Goal: Task Accomplishment & Management: Use online tool/utility

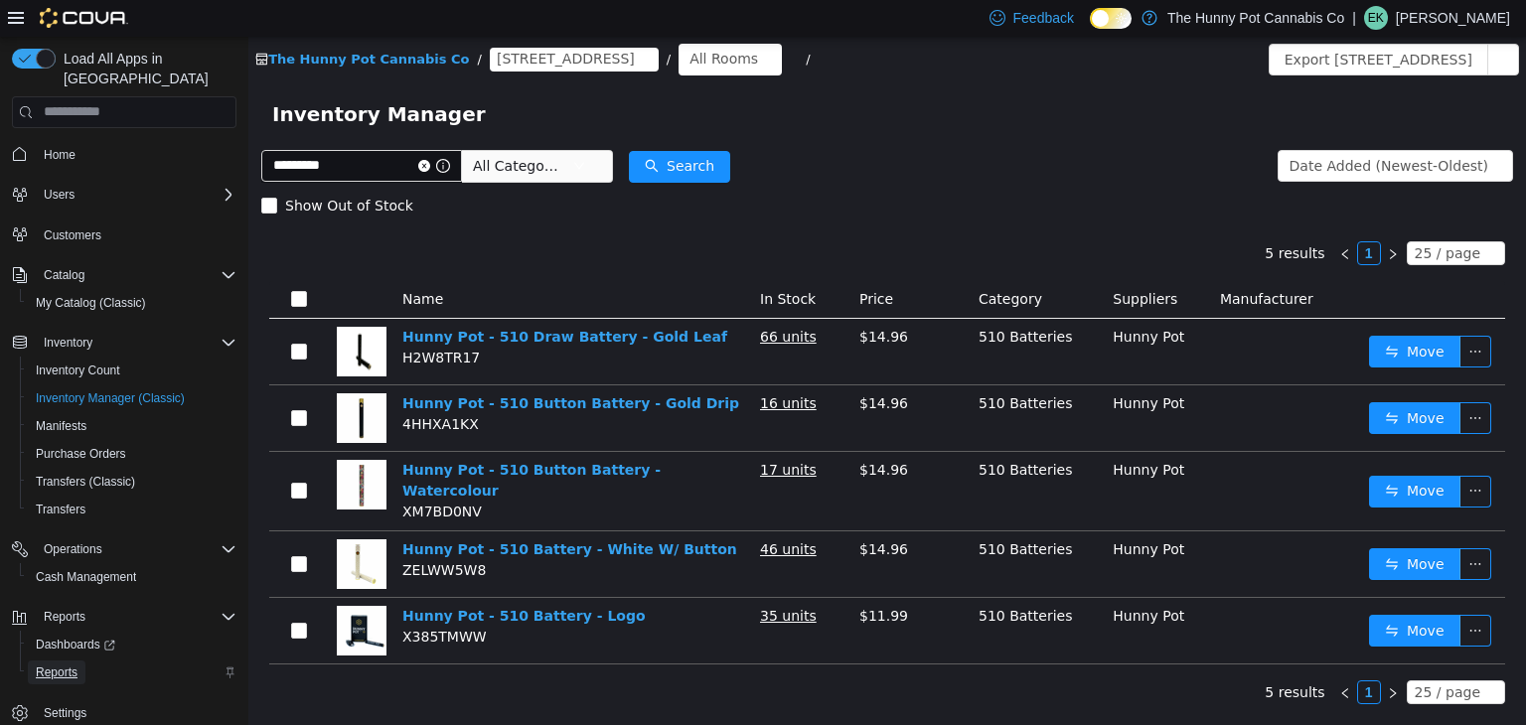
click at [65, 665] on span "Reports" at bounding box center [57, 673] width 42 height 16
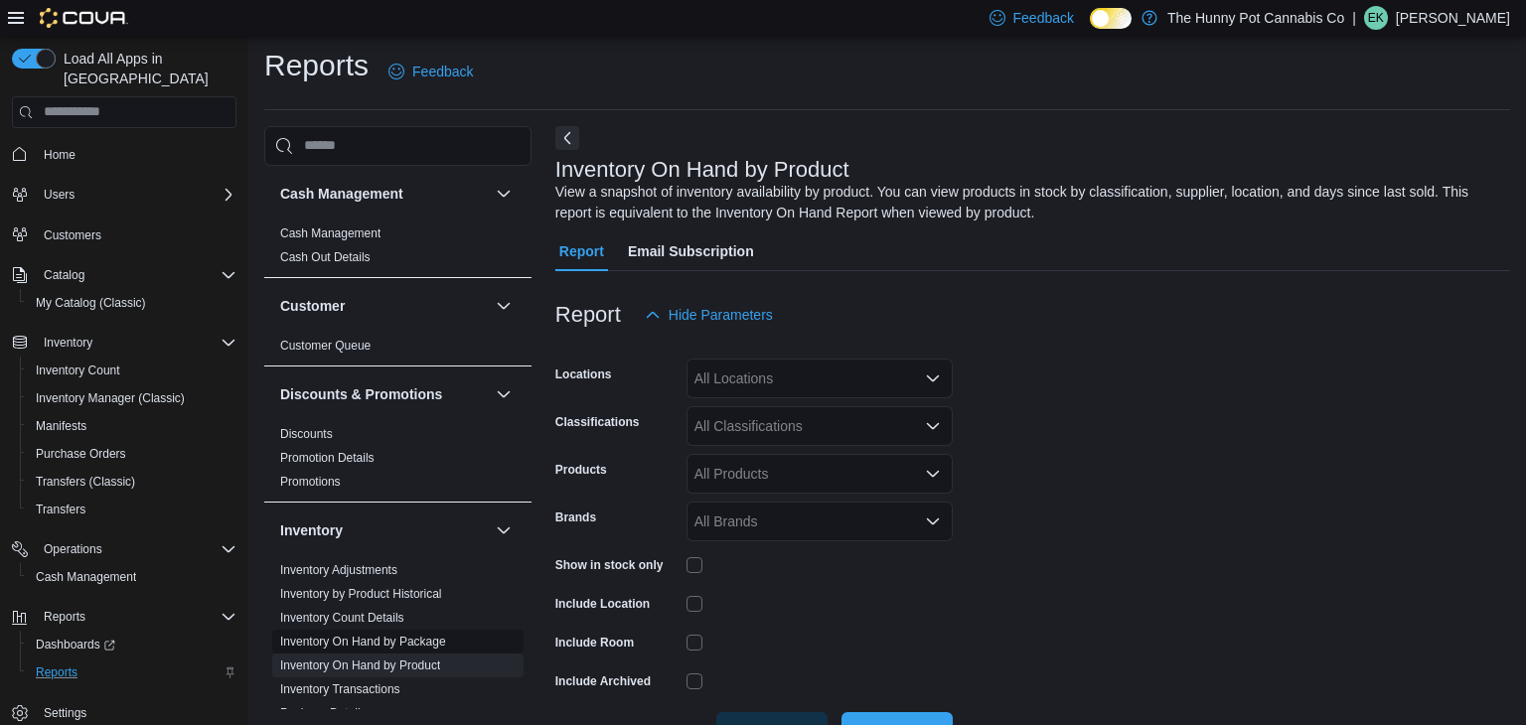
scroll to position [66, 0]
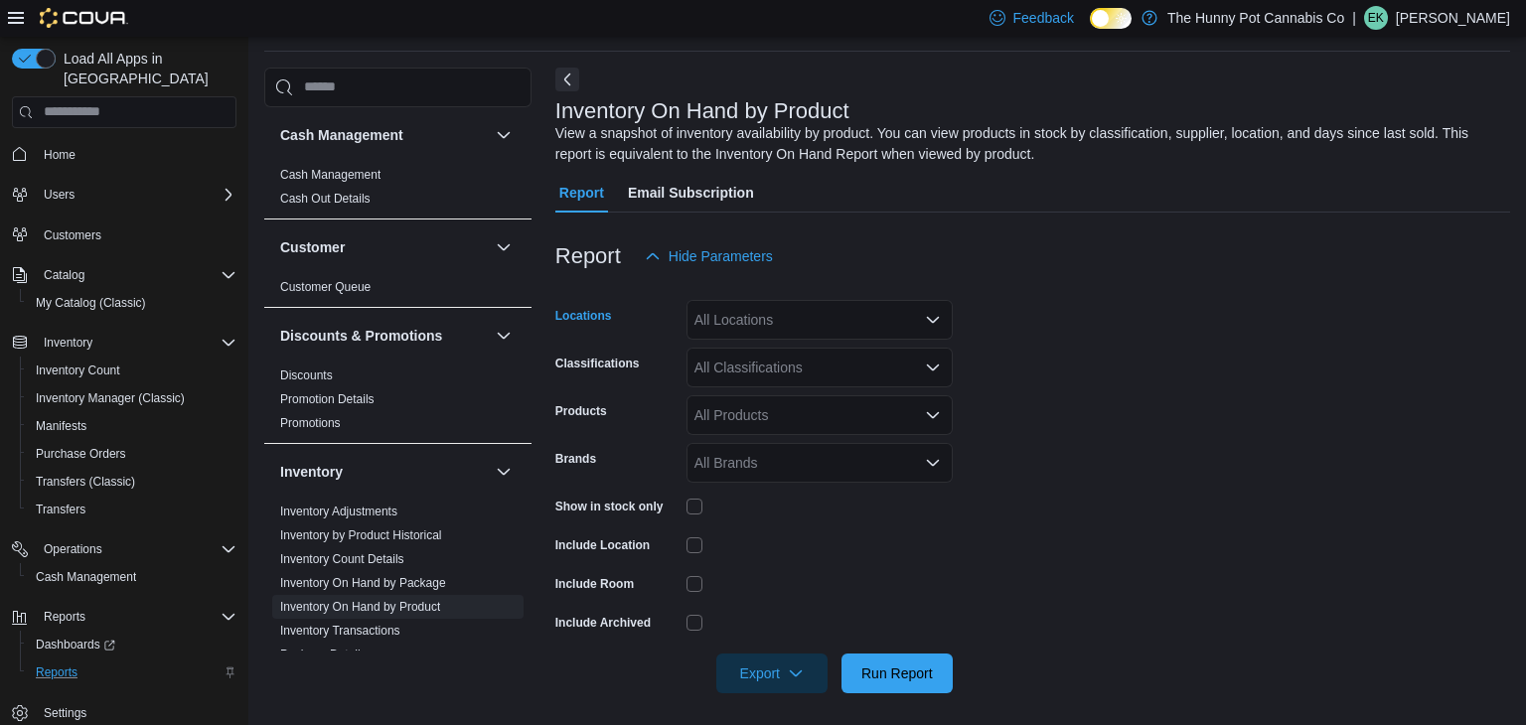
click at [738, 330] on div "All Locations" at bounding box center [820, 320] width 266 height 40
type input "**"
click at [766, 382] on span "2591 Yonge St" at bounding box center [797, 382] width 137 height 20
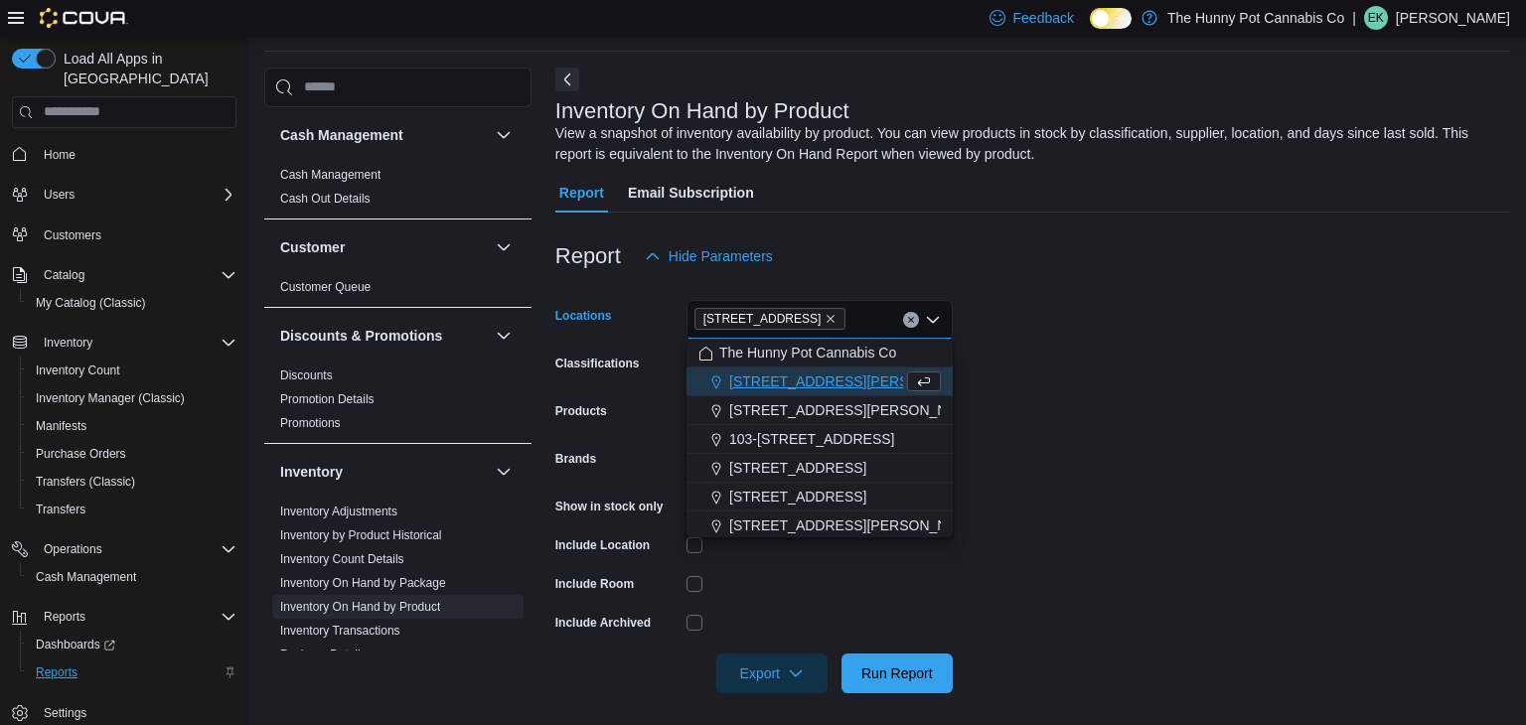
click at [1155, 423] on form "Locations 2591 Yonge St Combo box. Selected. 2591 Yonge St. Press Backspace to …" at bounding box center [1032, 484] width 955 height 417
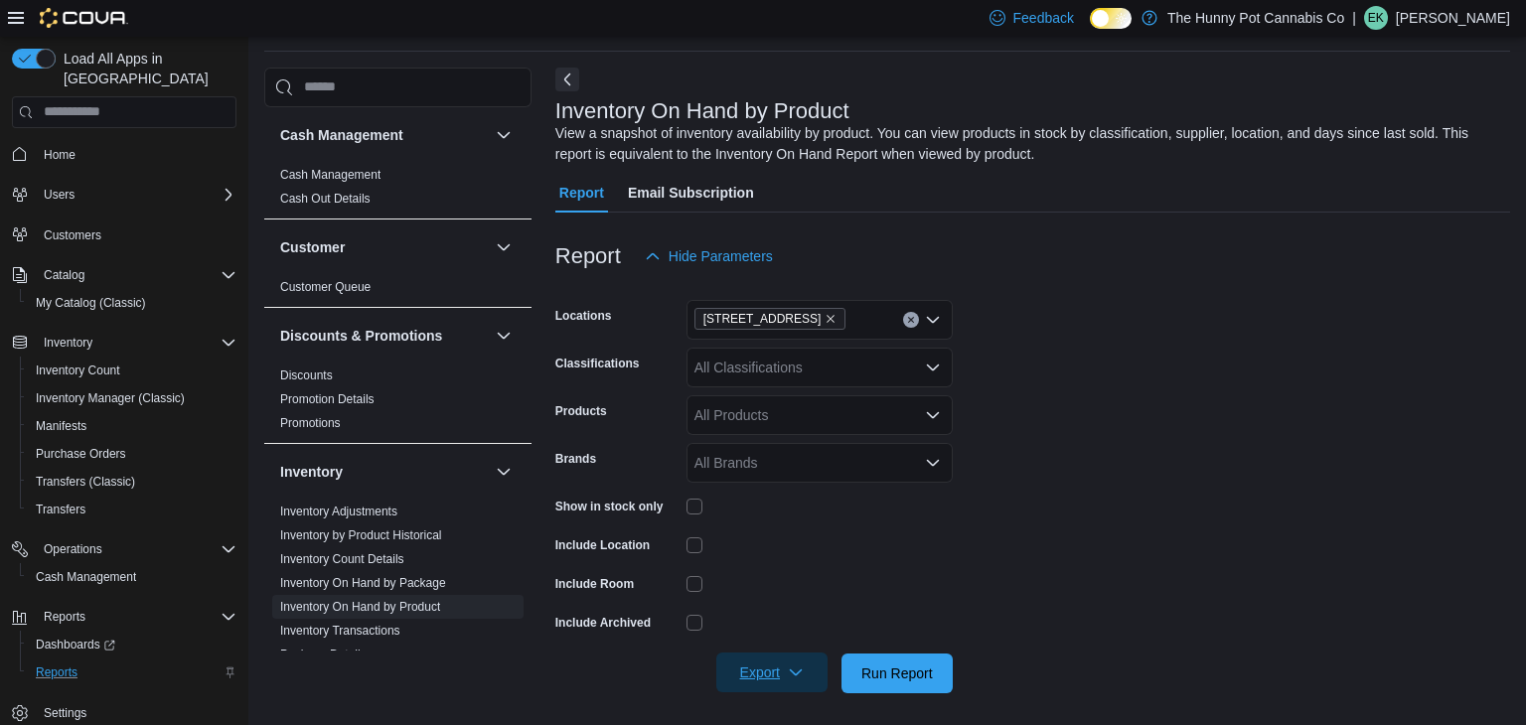
click at [768, 683] on span "Export" at bounding box center [771, 673] width 87 height 40
click at [748, 555] on span "Export to Excel" at bounding box center [774, 552] width 89 height 16
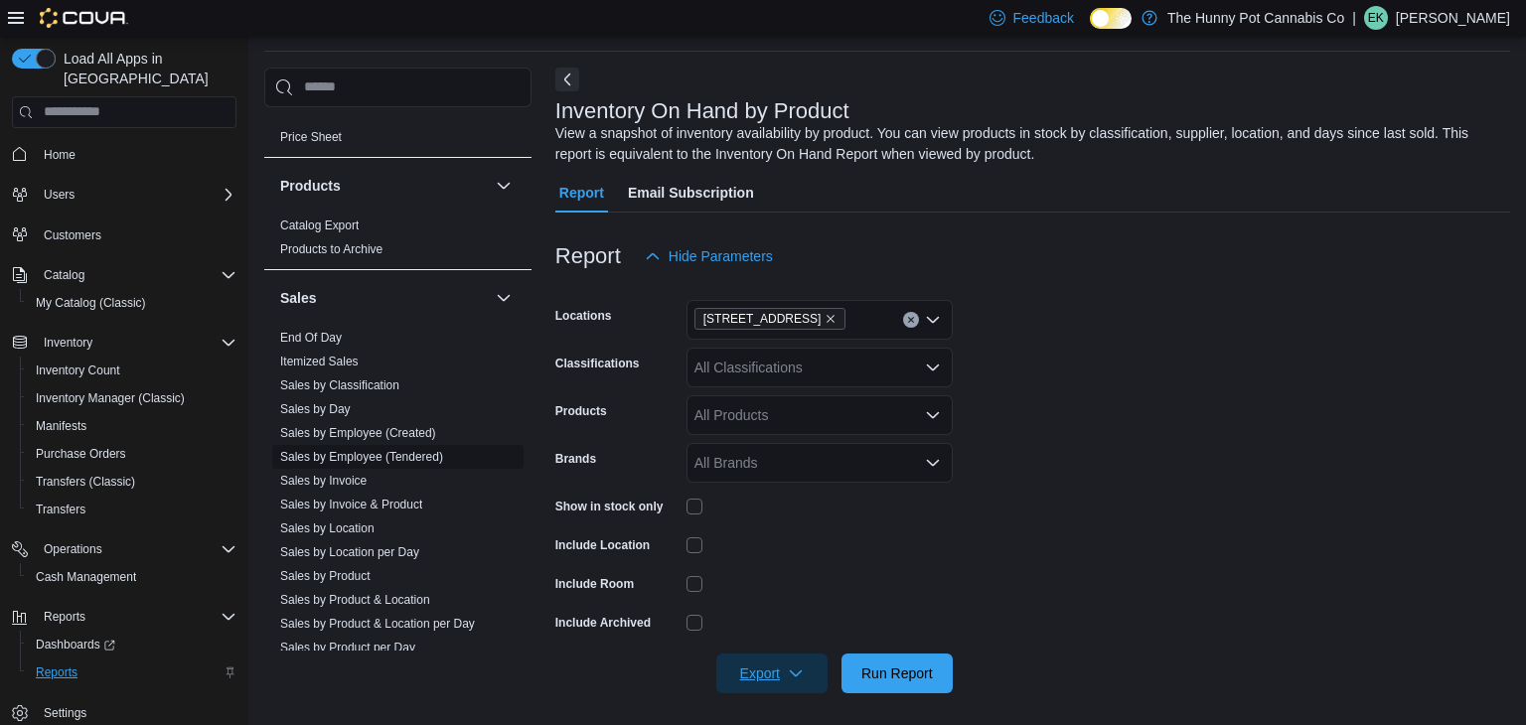
scroll to position [927, 0]
click at [415, 453] on link "Sales by Employee (Tendered)" at bounding box center [361, 456] width 163 height 14
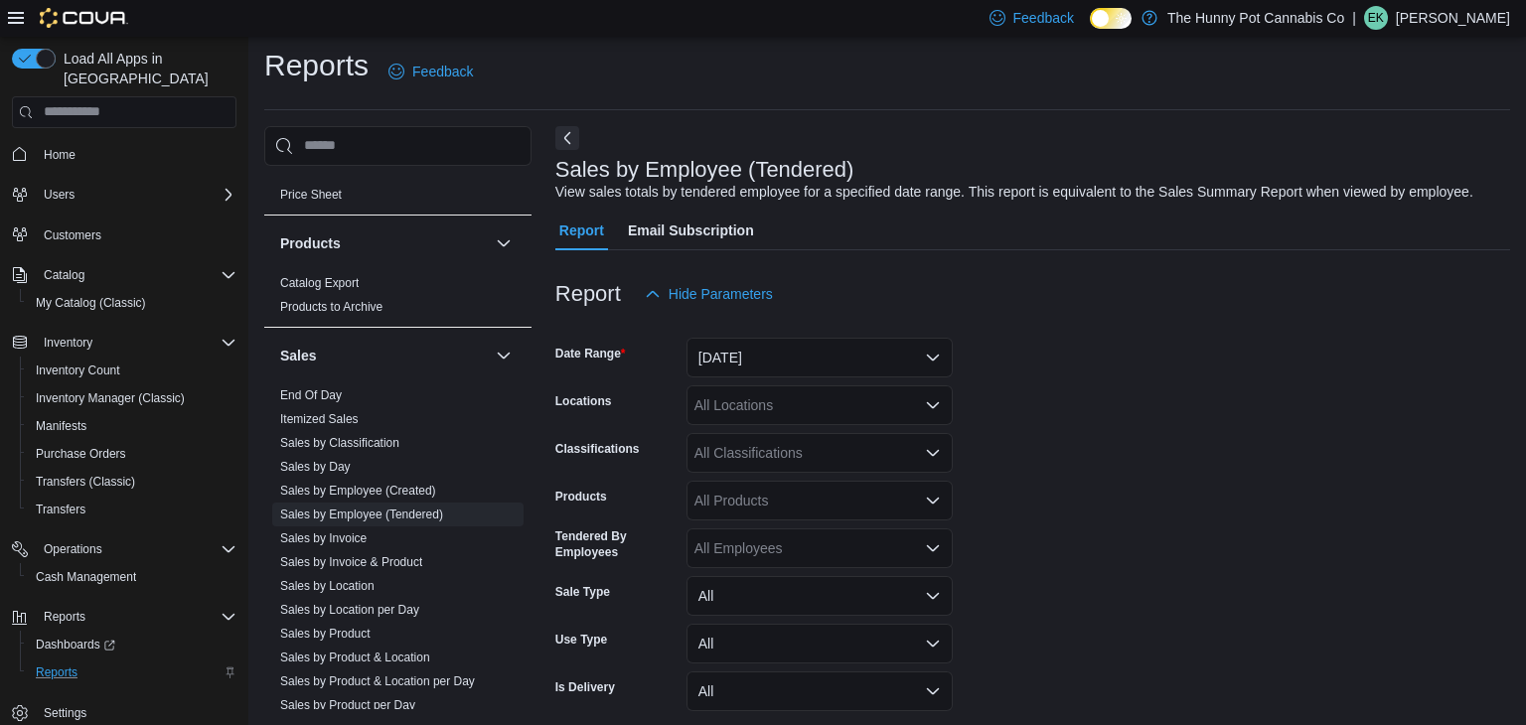
scroll to position [45, 0]
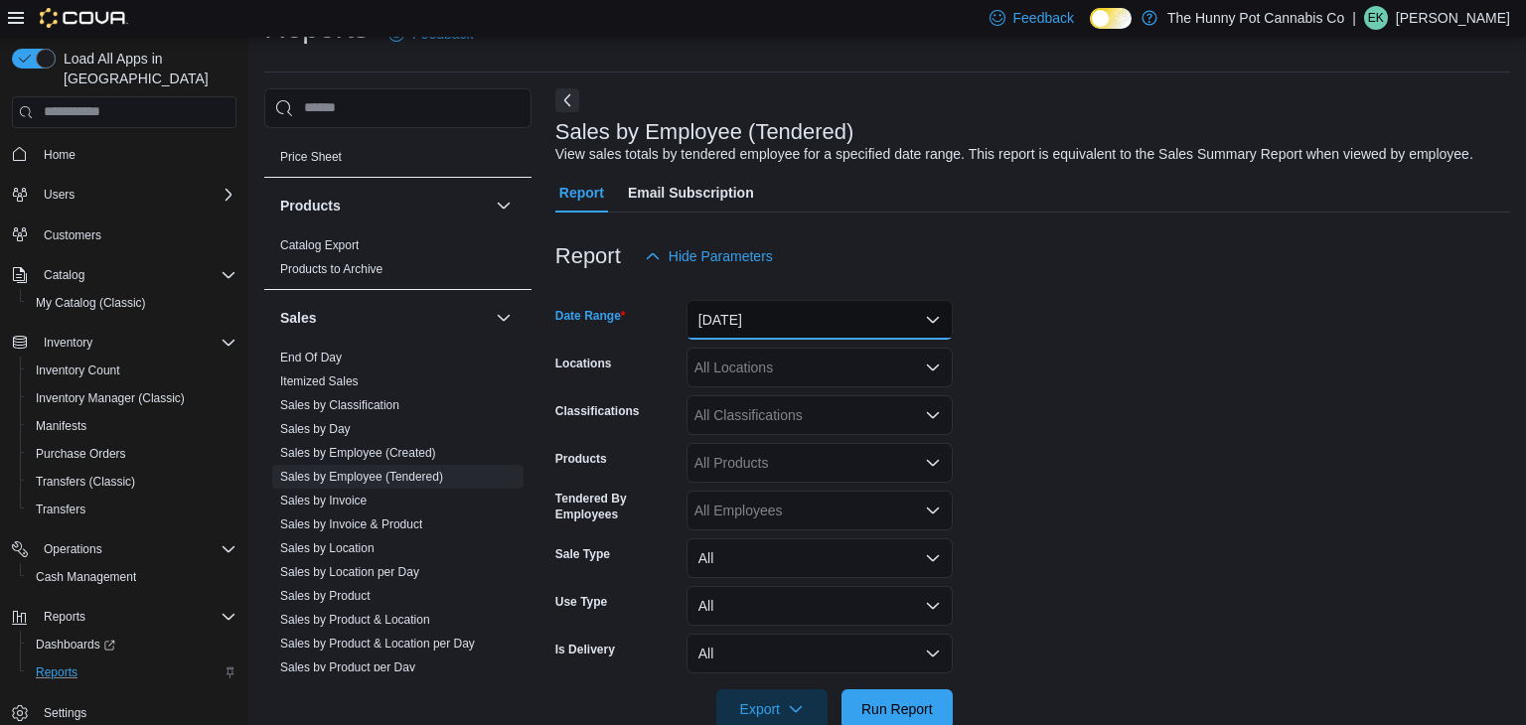
click at [785, 328] on button "Yesterday" at bounding box center [820, 320] width 266 height 40
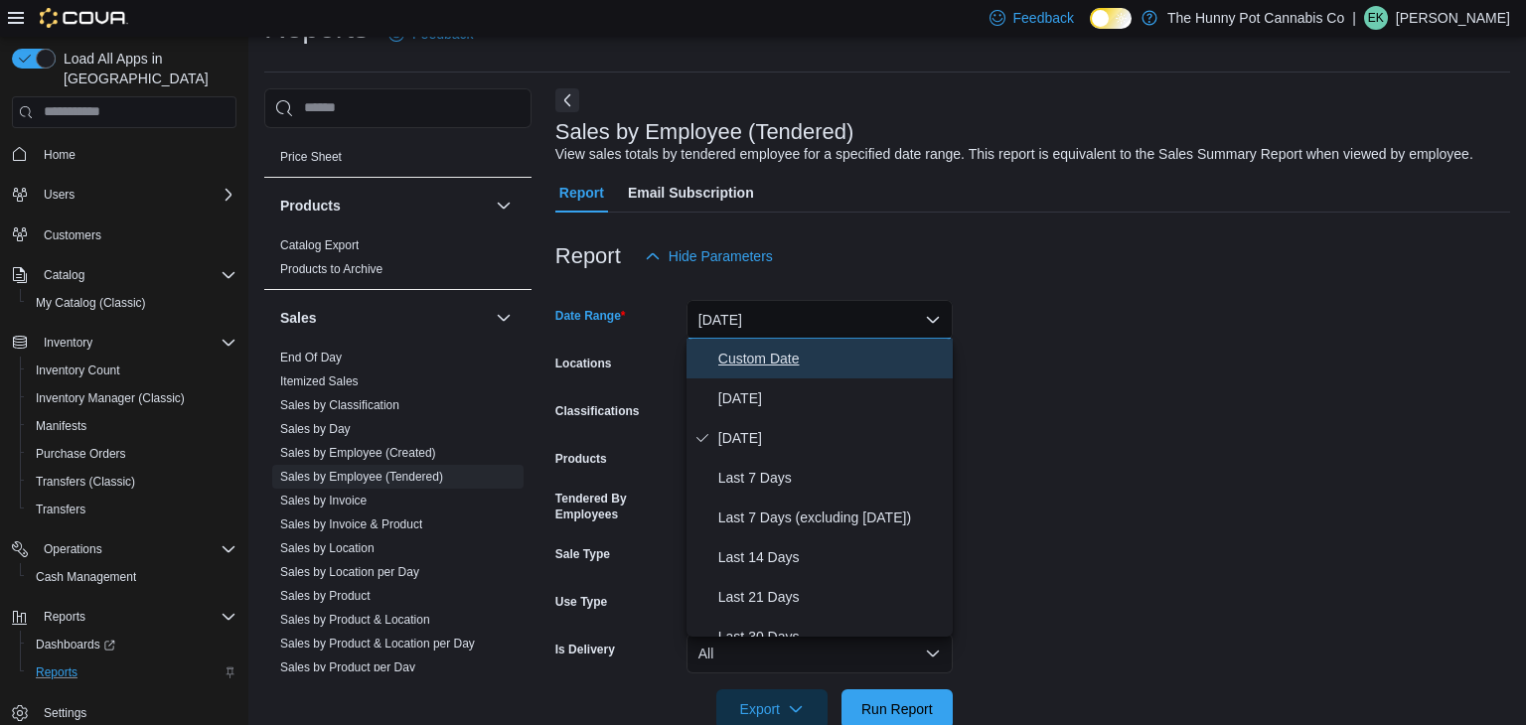
click at [798, 363] on span "Custom Date" at bounding box center [831, 359] width 227 height 24
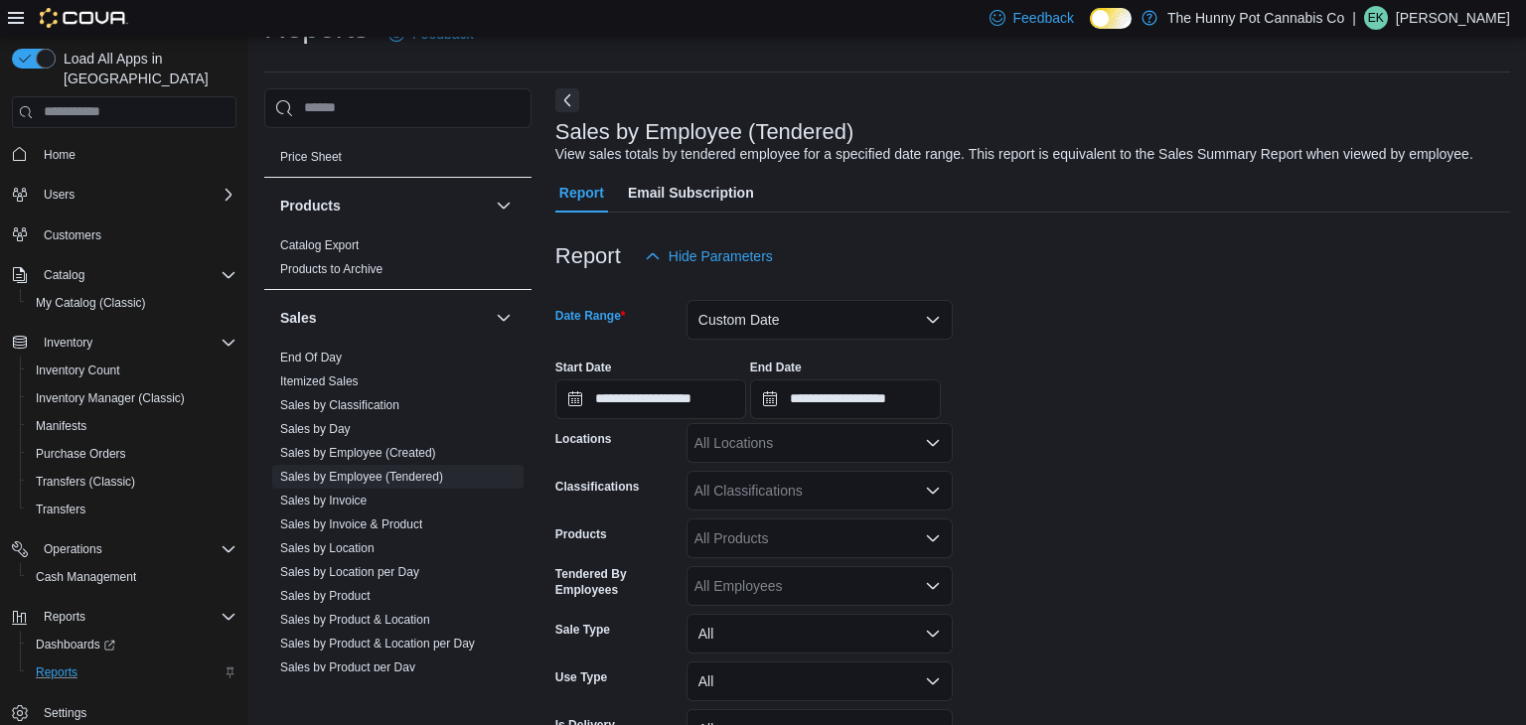
click at [732, 435] on div "All Locations" at bounding box center [820, 443] width 266 height 40
type input "**"
click at [776, 503] on span "2591 Yonge St" at bounding box center [797, 505] width 137 height 20
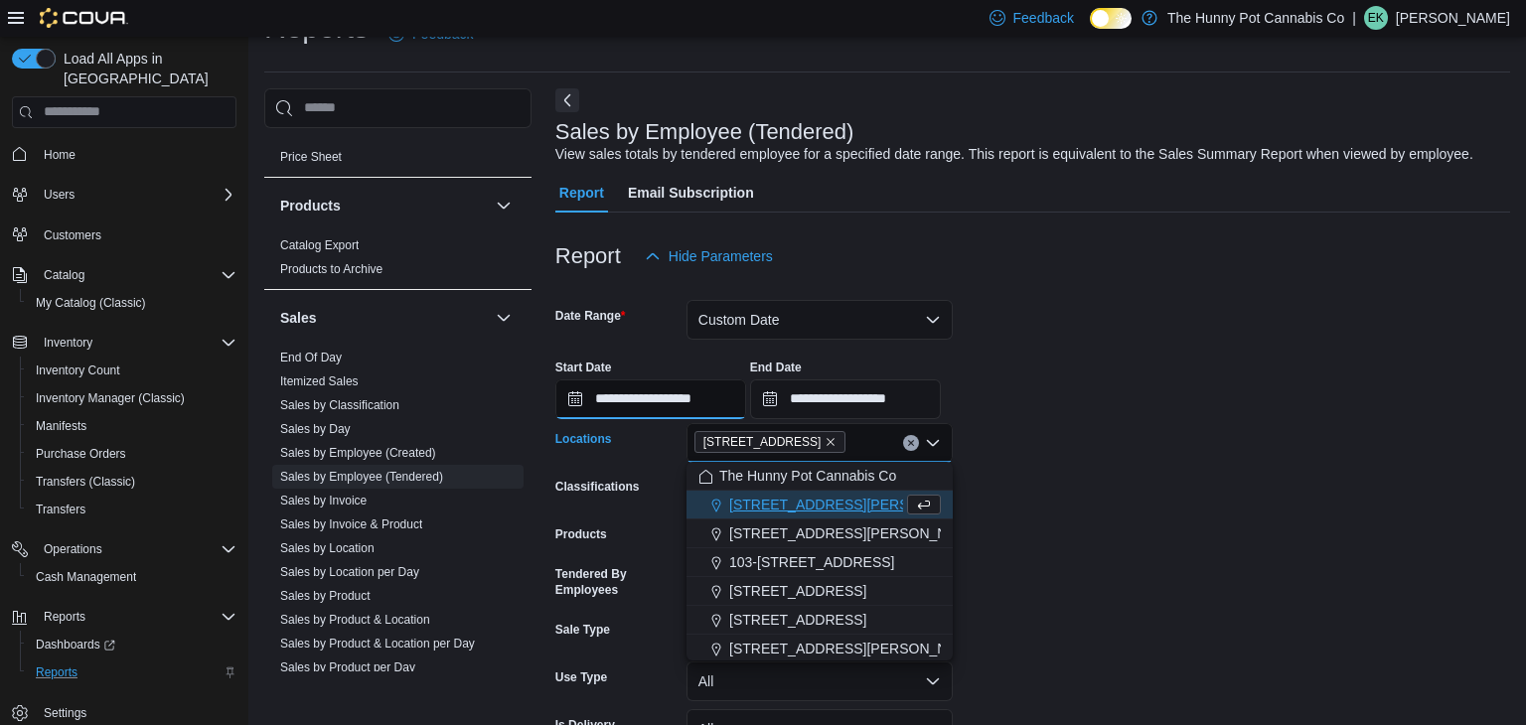
click at [723, 404] on input "**********" at bounding box center [650, 400] width 191 height 40
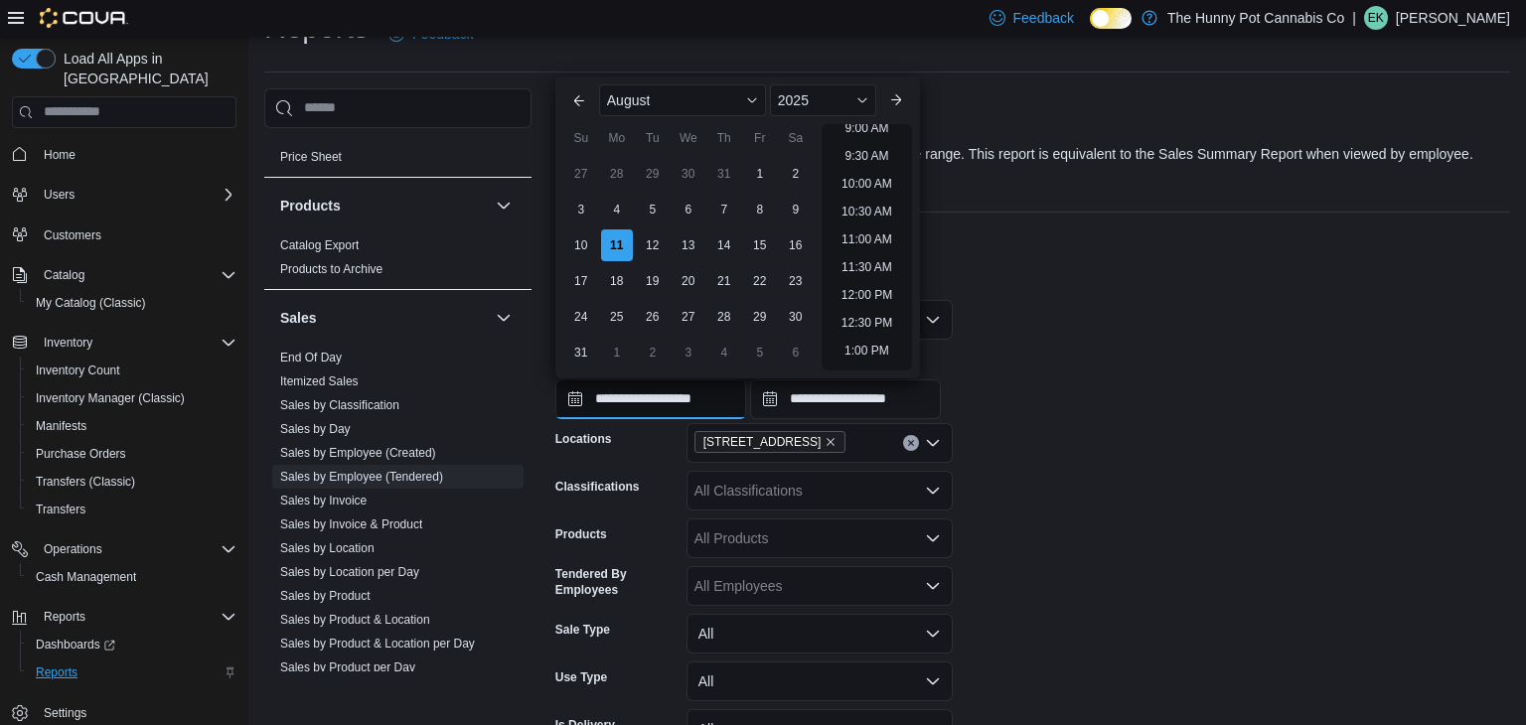
scroll to position [513, 0]
click at [883, 297] on li "12:00 PM" at bounding box center [867, 295] width 67 height 24
type input "**********"
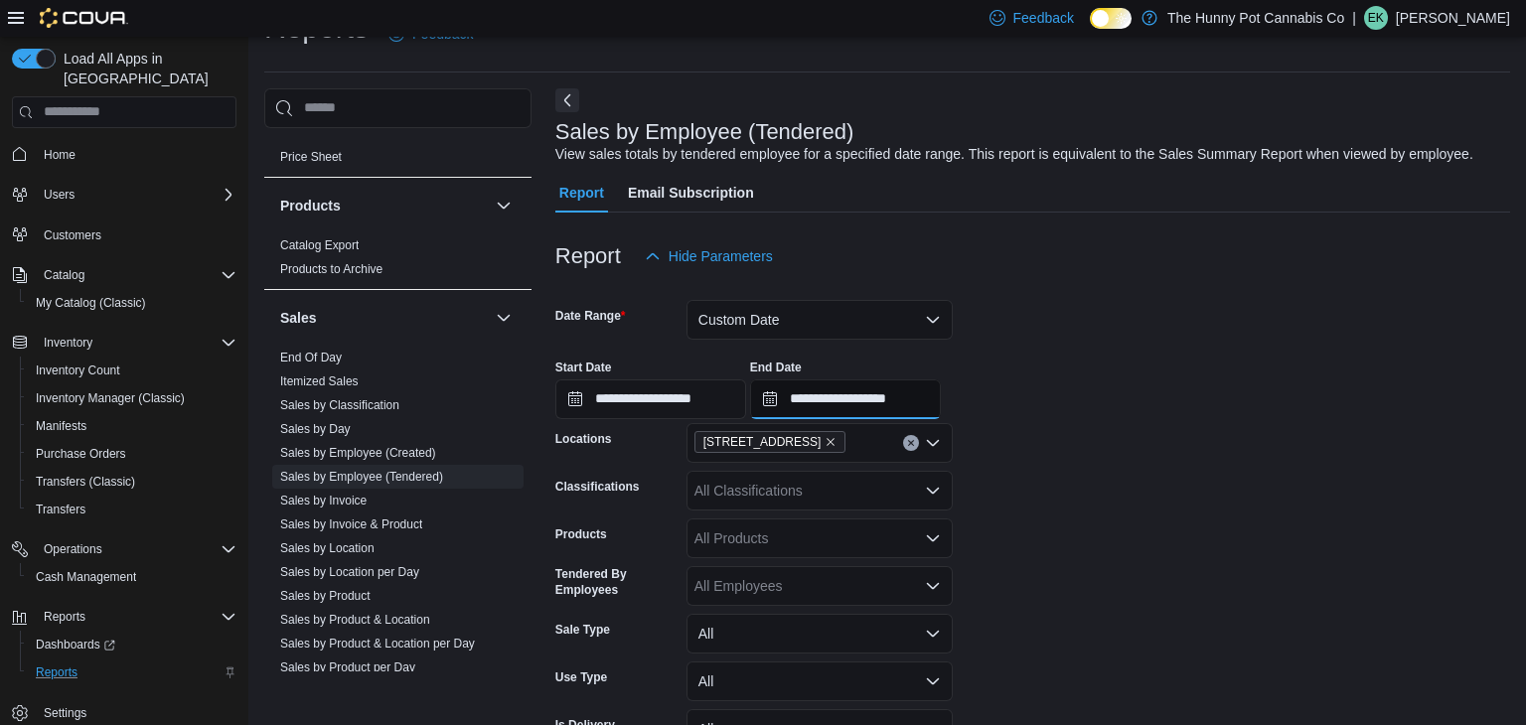
click at [941, 399] on input "**********" at bounding box center [845, 400] width 191 height 40
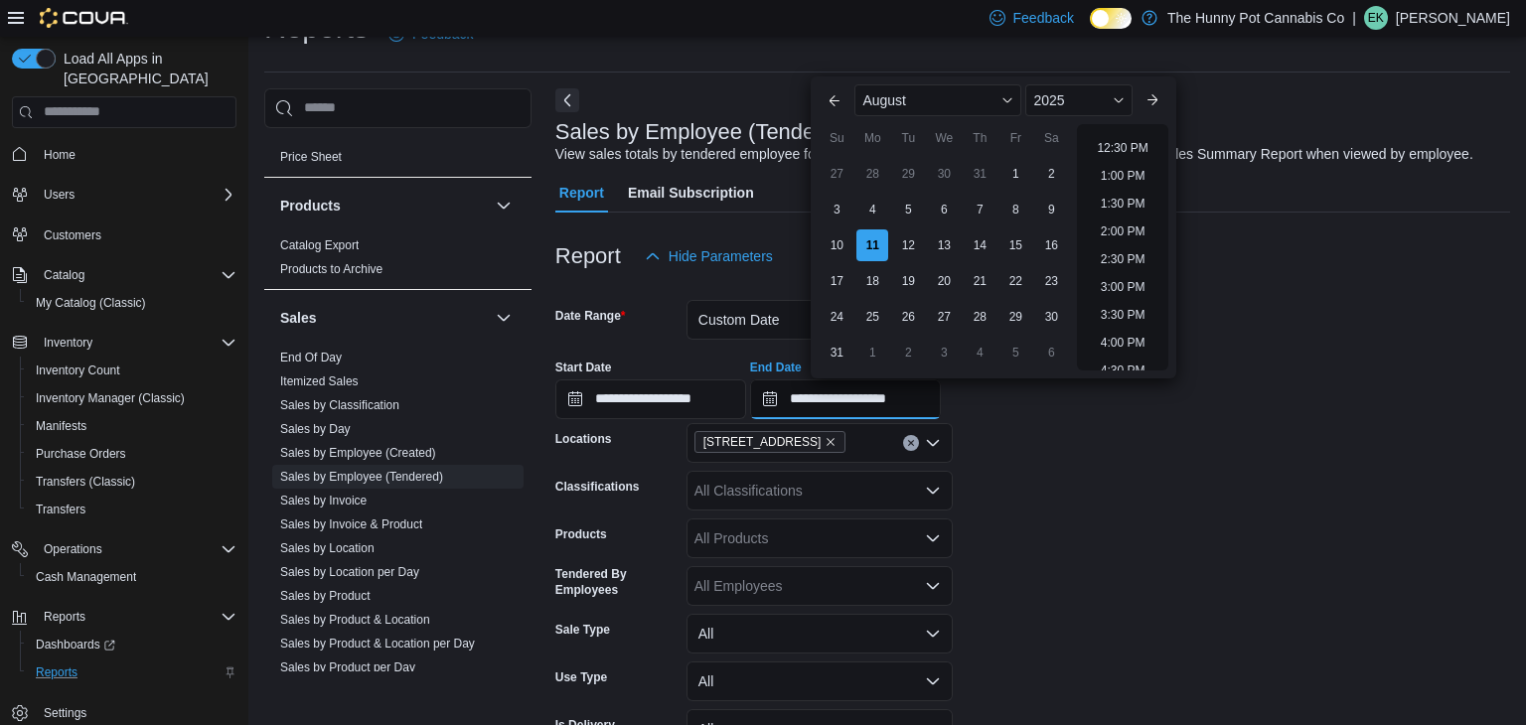
scroll to position [666, 0]
click at [1125, 197] on li "1:00 PM" at bounding box center [1123, 198] width 61 height 24
type input "**********"
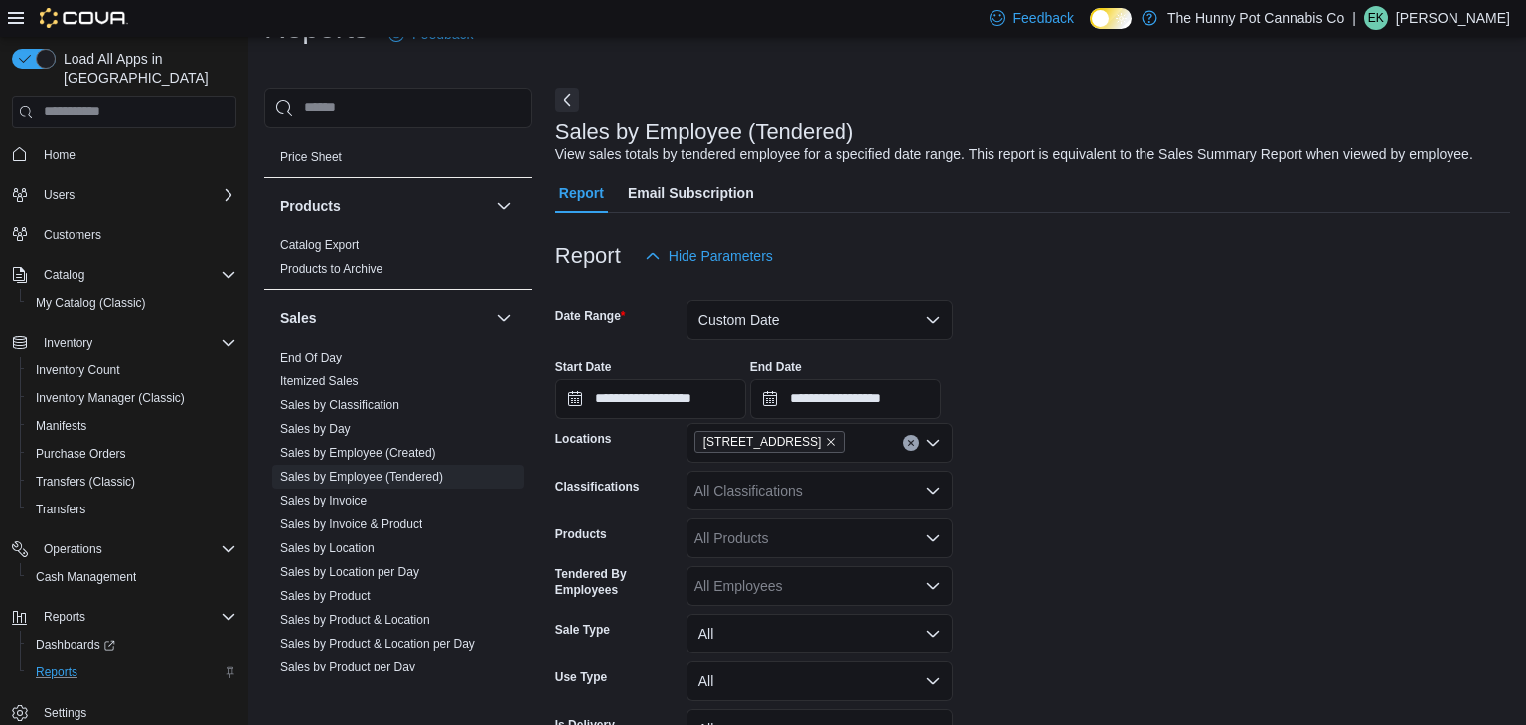
click at [1130, 479] on form "**********" at bounding box center [1032, 540] width 955 height 529
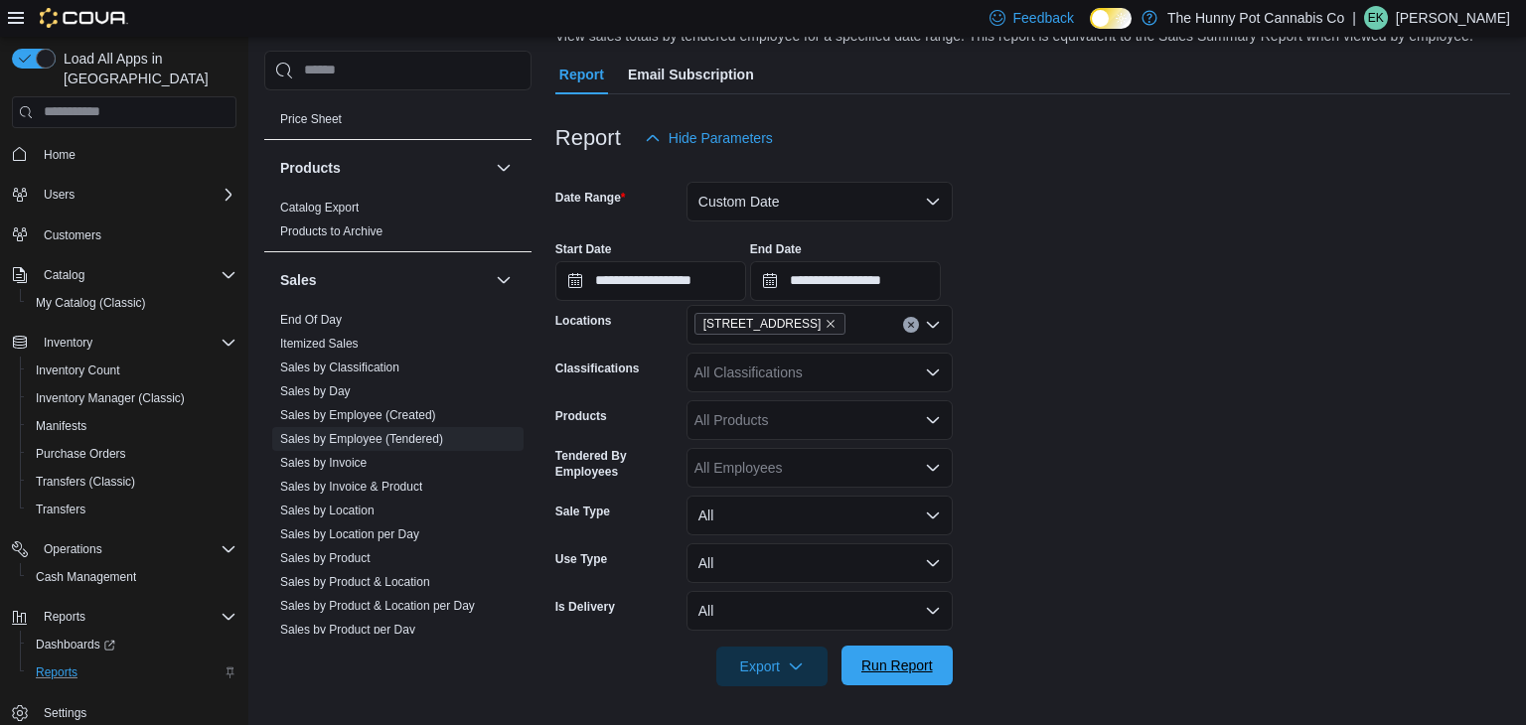
click at [871, 676] on span "Run Report" at bounding box center [897, 666] width 87 height 40
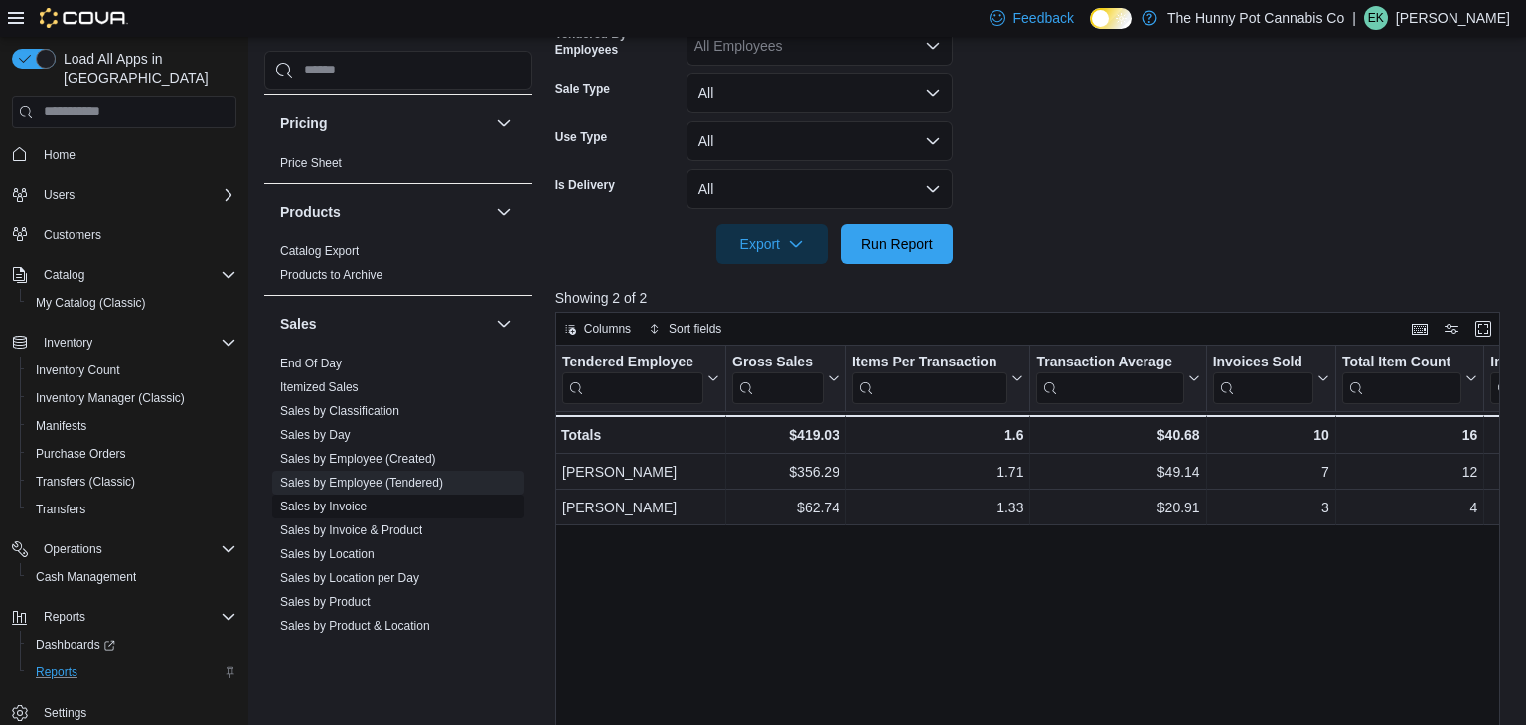
scroll to position [883, 0]
click at [360, 534] on link "Sales by Invoice & Product" at bounding box center [351, 530] width 142 height 14
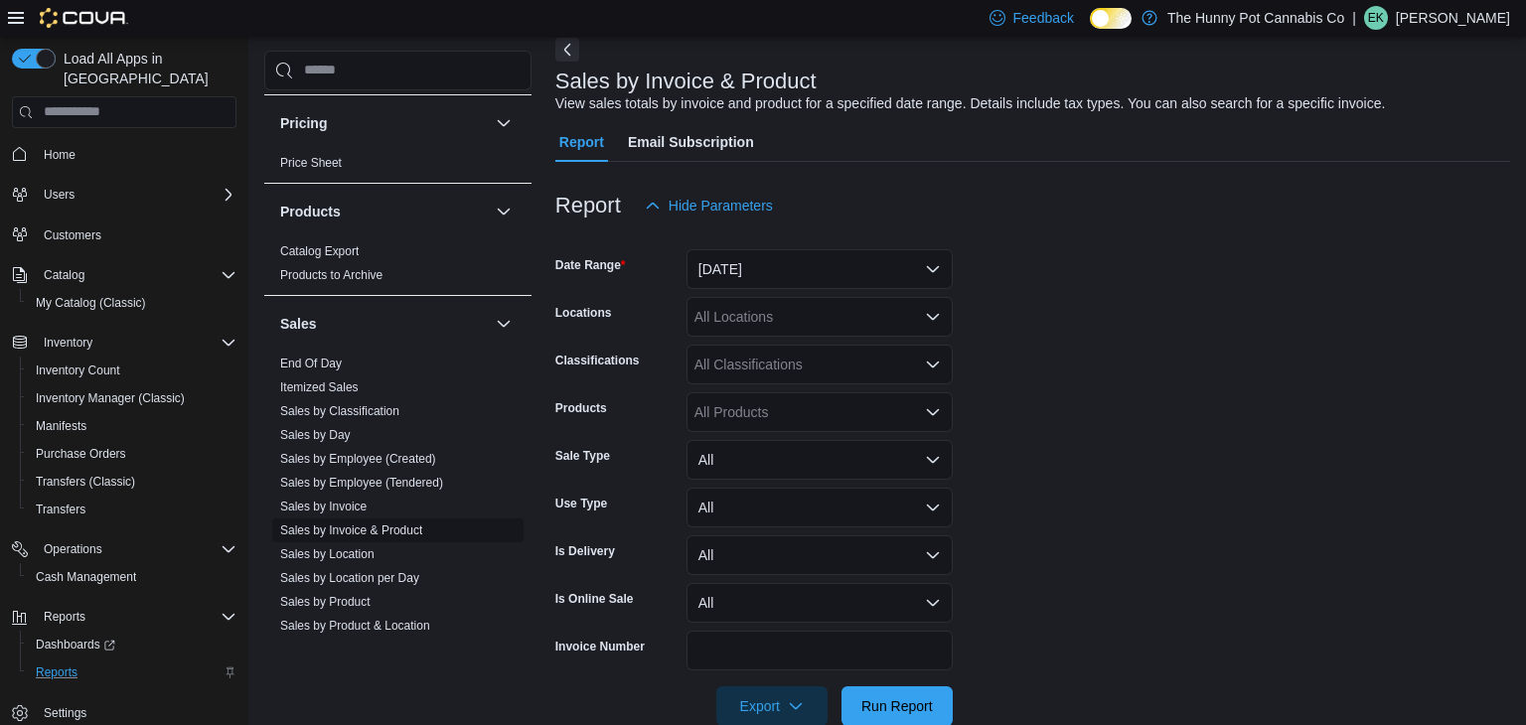
scroll to position [45, 0]
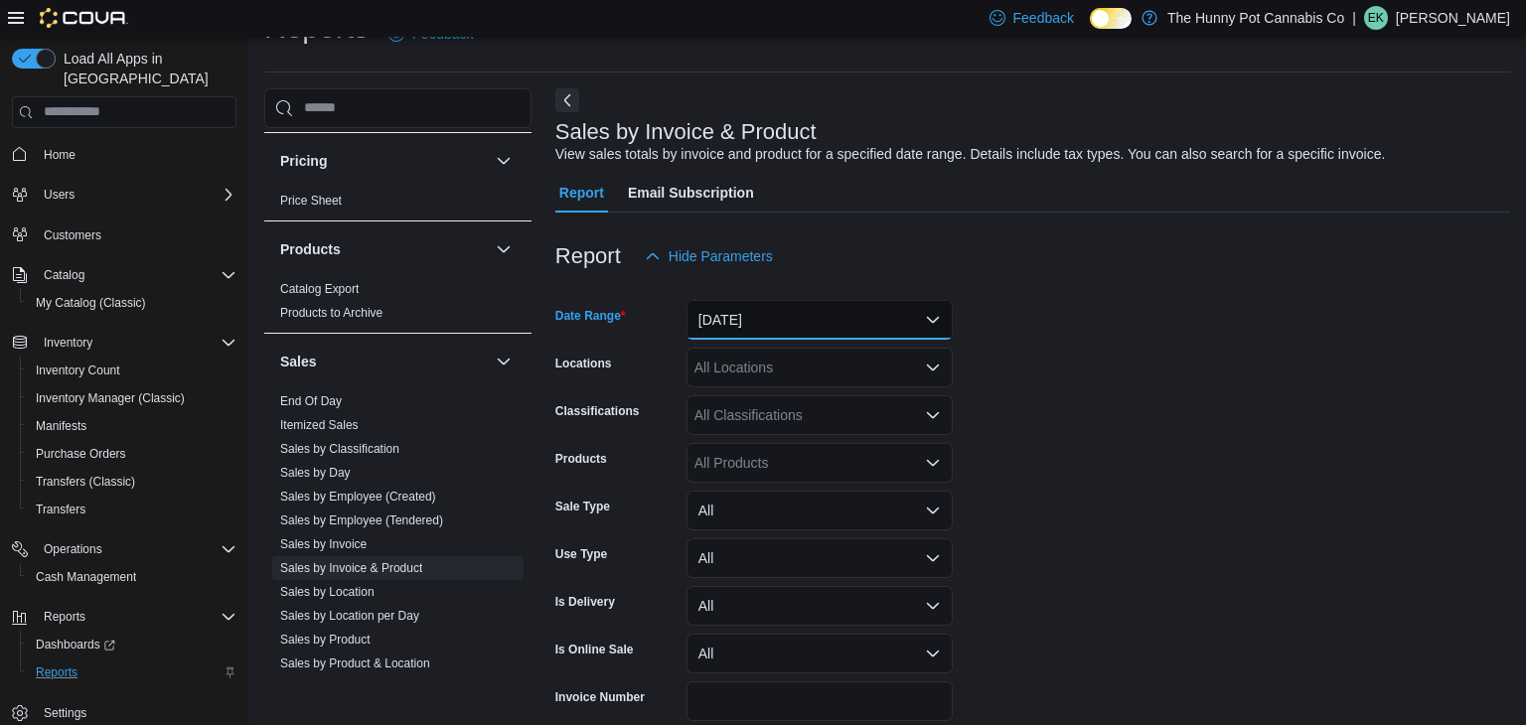
click at [850, 303] on button "Yesterday" at bounding box center [820, 320] width 266 height 40
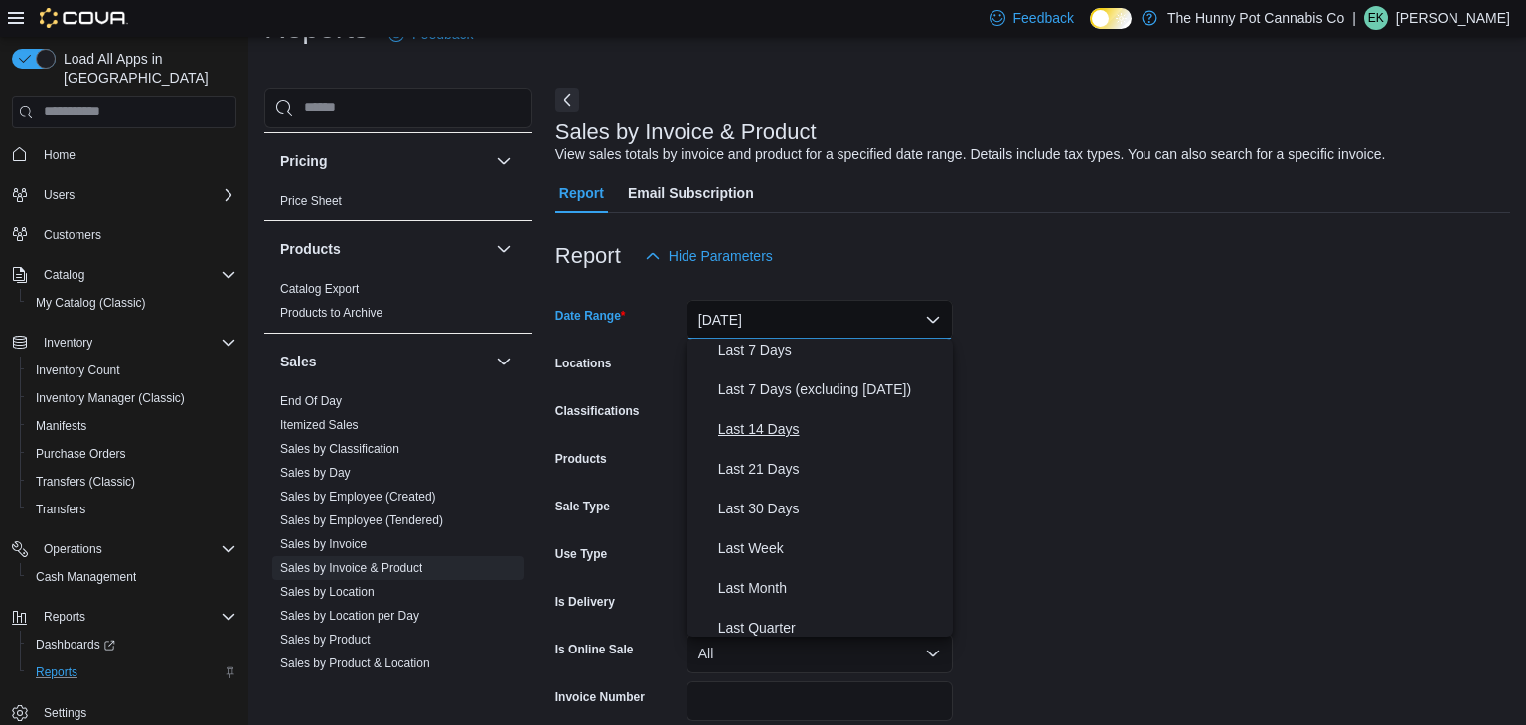
scroll to position [131, 0]
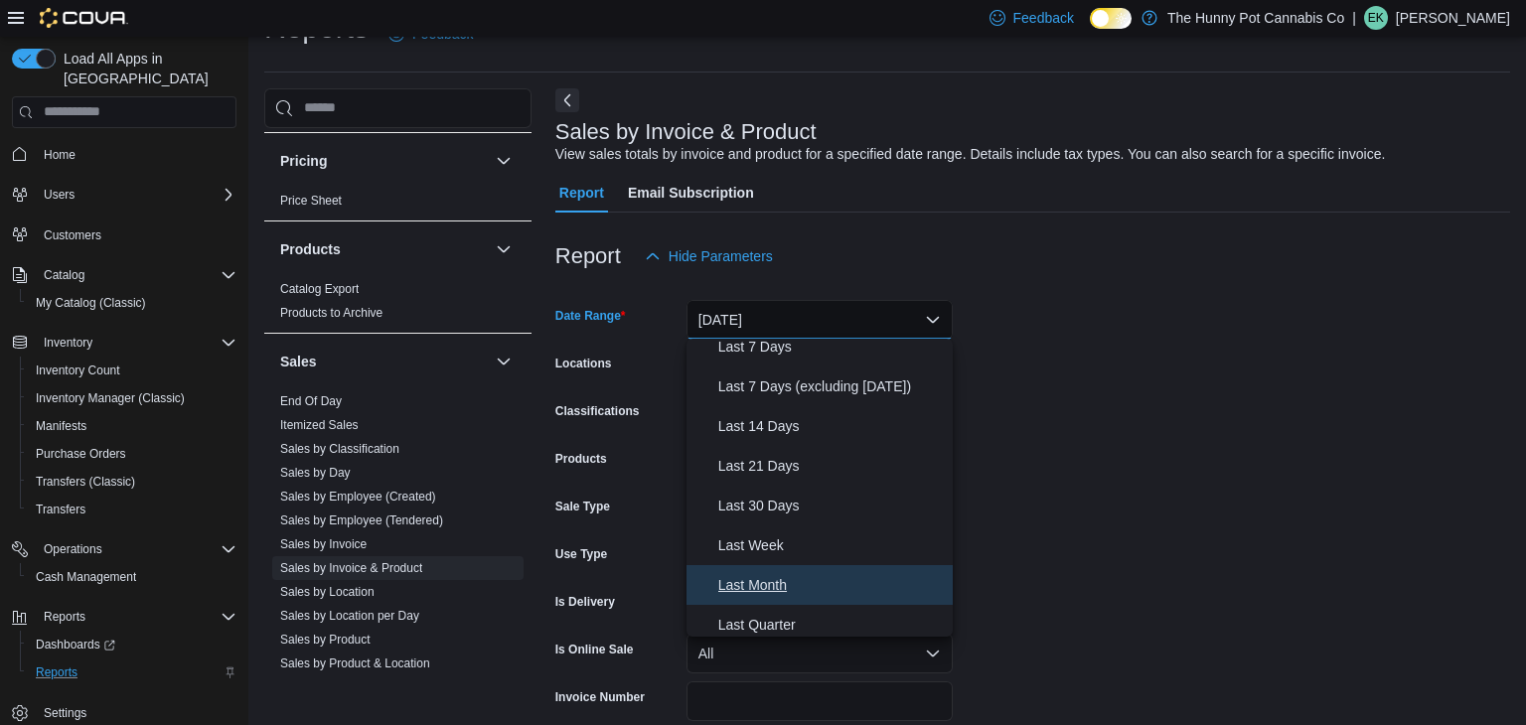
click at [825, 571] on button "Last Month" at bounding box center [820, 585] width 266 height 40
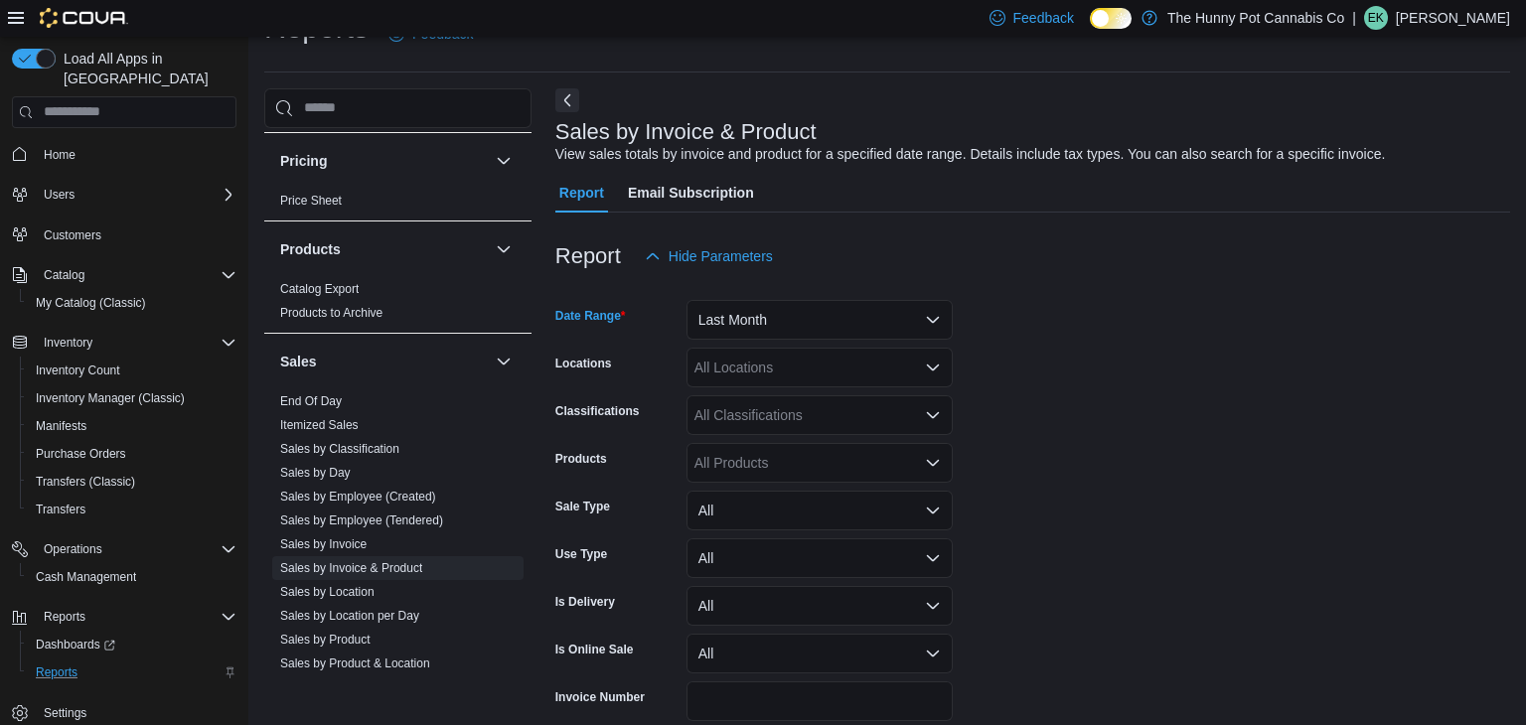
click at [873, 370] on div "All Locations" at bounding box center [820, 368] width 266 height 40
type input "**"
click at [822, 435] on div "2591 Yonge St" at bounding box center [820, 429] width 242 height 20
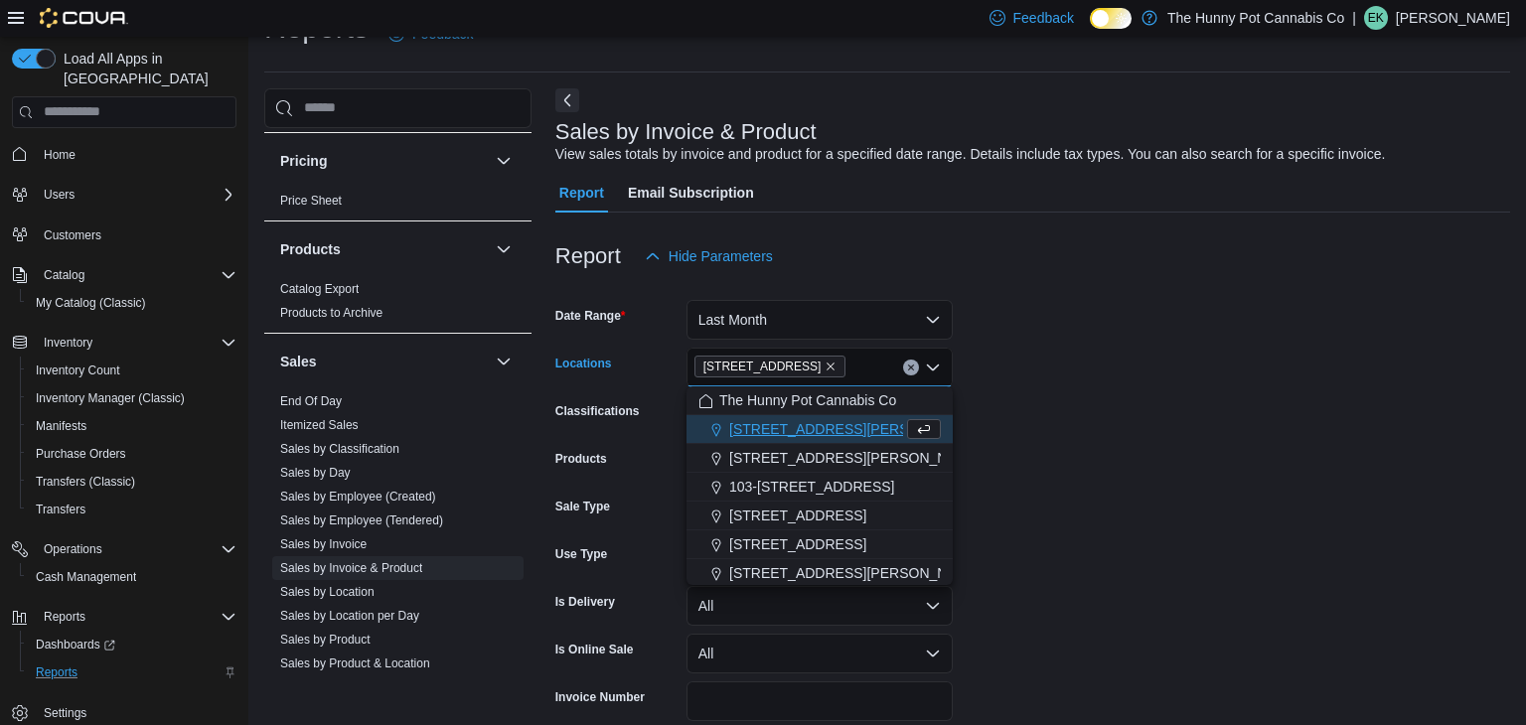
click at [1019, 455] on form "Date Range Last Month Locations 2591 Yonge St Combo box. Selected. 2591 Yonge S…" at bounding box center [1032, 526] width 955 height 501
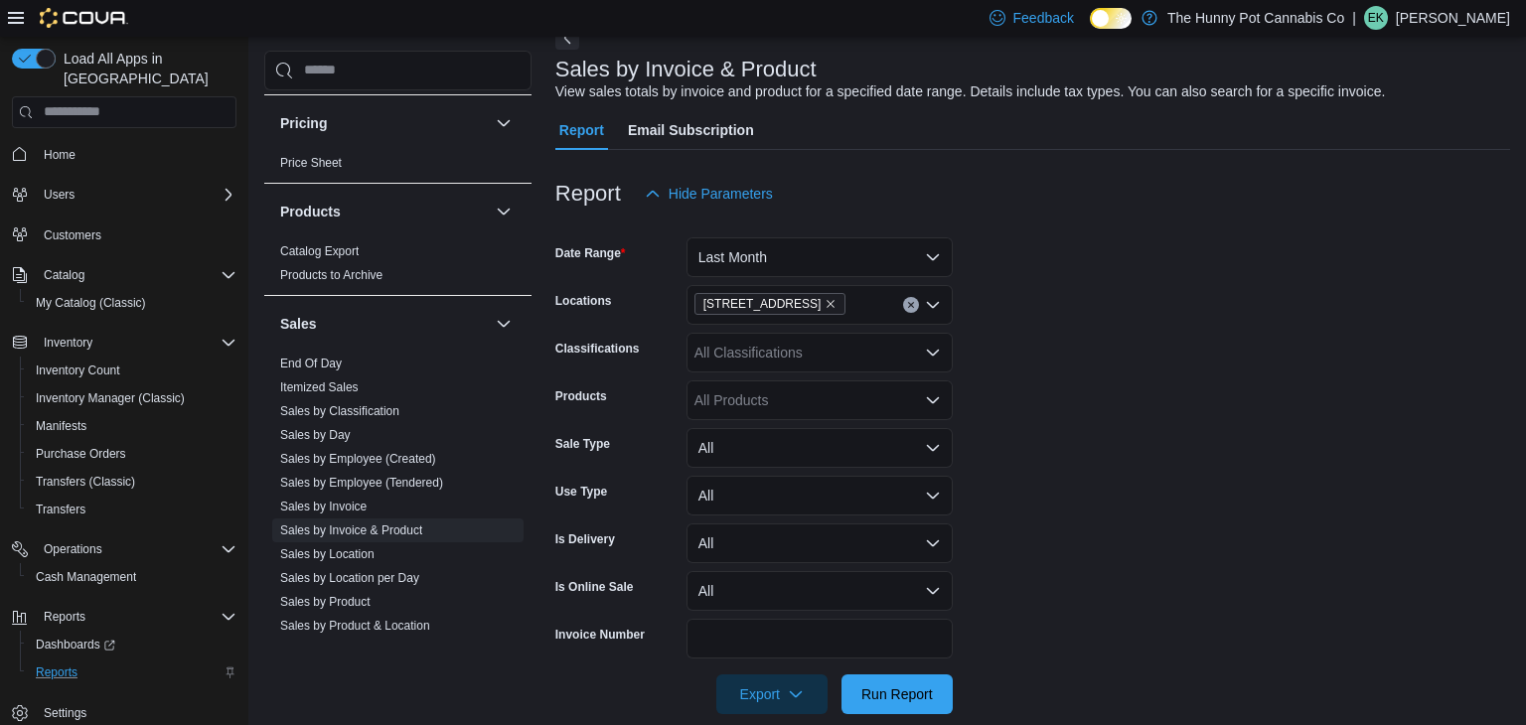
scroll to position [108, 0]
click at [878, 403] on div "All Products" at bounding box center [820, 400] width 266 height 40
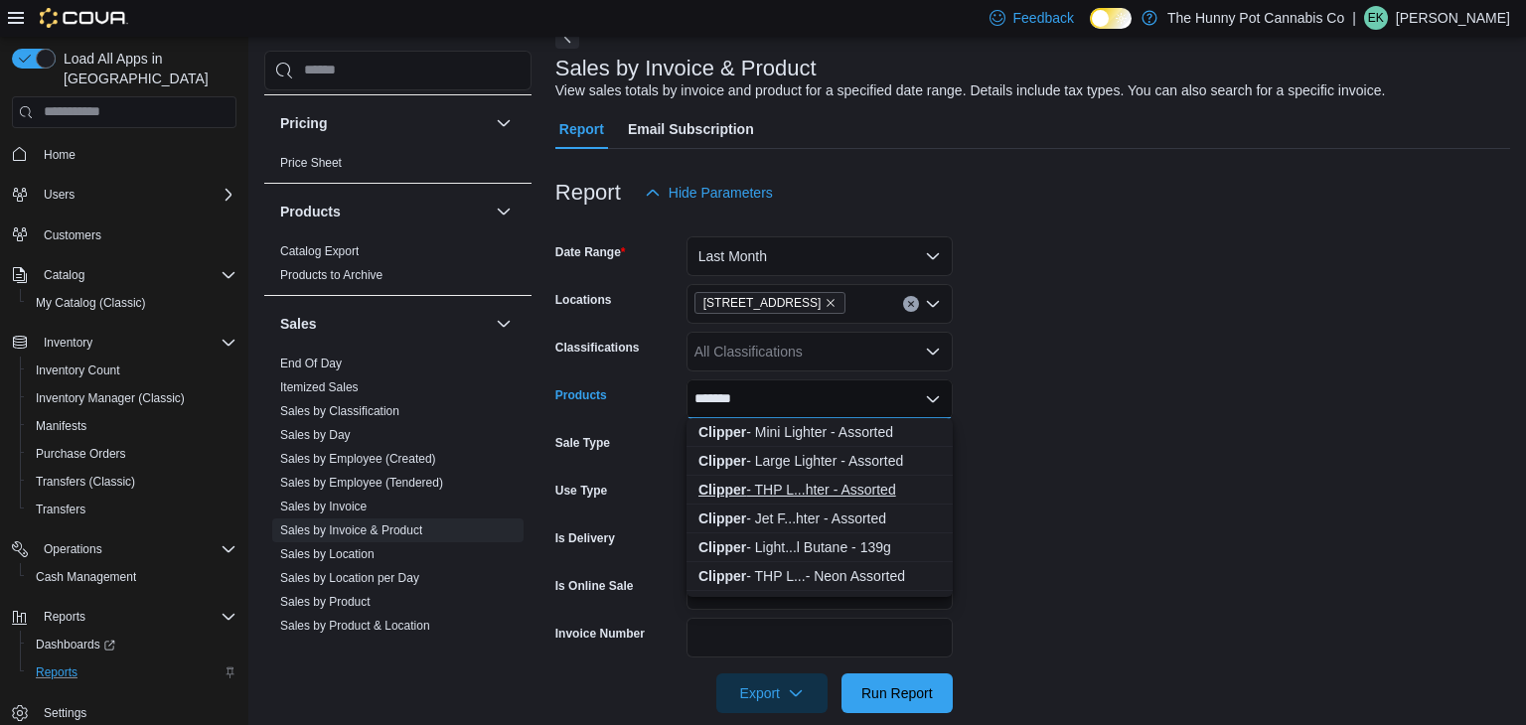
type input "*******"
click at [794, 498] on div "Clipper - THP L...hter - Assorted" at bounding box center [820, 490] width 242 height 20
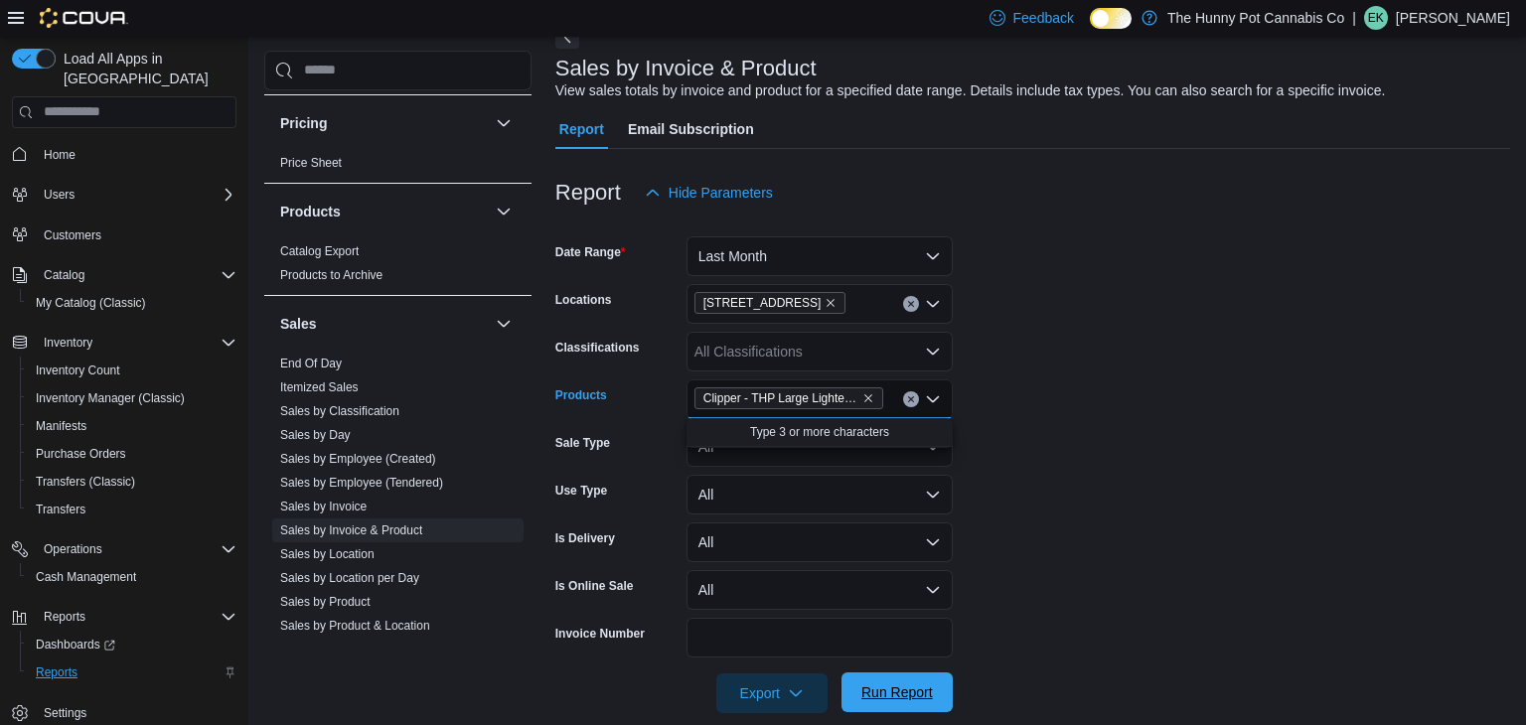
click at [914, 700] on span "Run Report" at bounding box center [897, 693] width 72 height 20
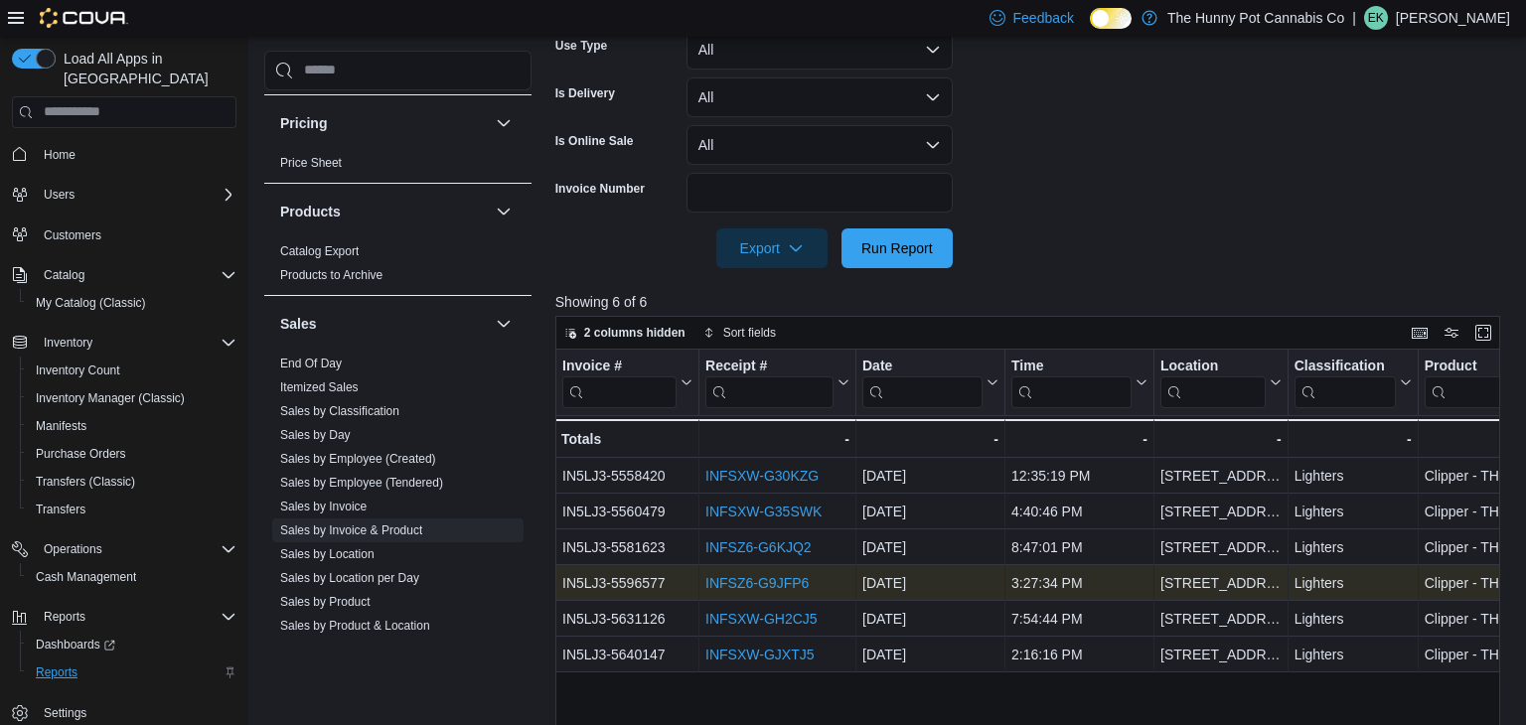
click at [763, 589] on link "INFSZ6-G9JFP6" at bounding box center [756, 583] width 103 height 16
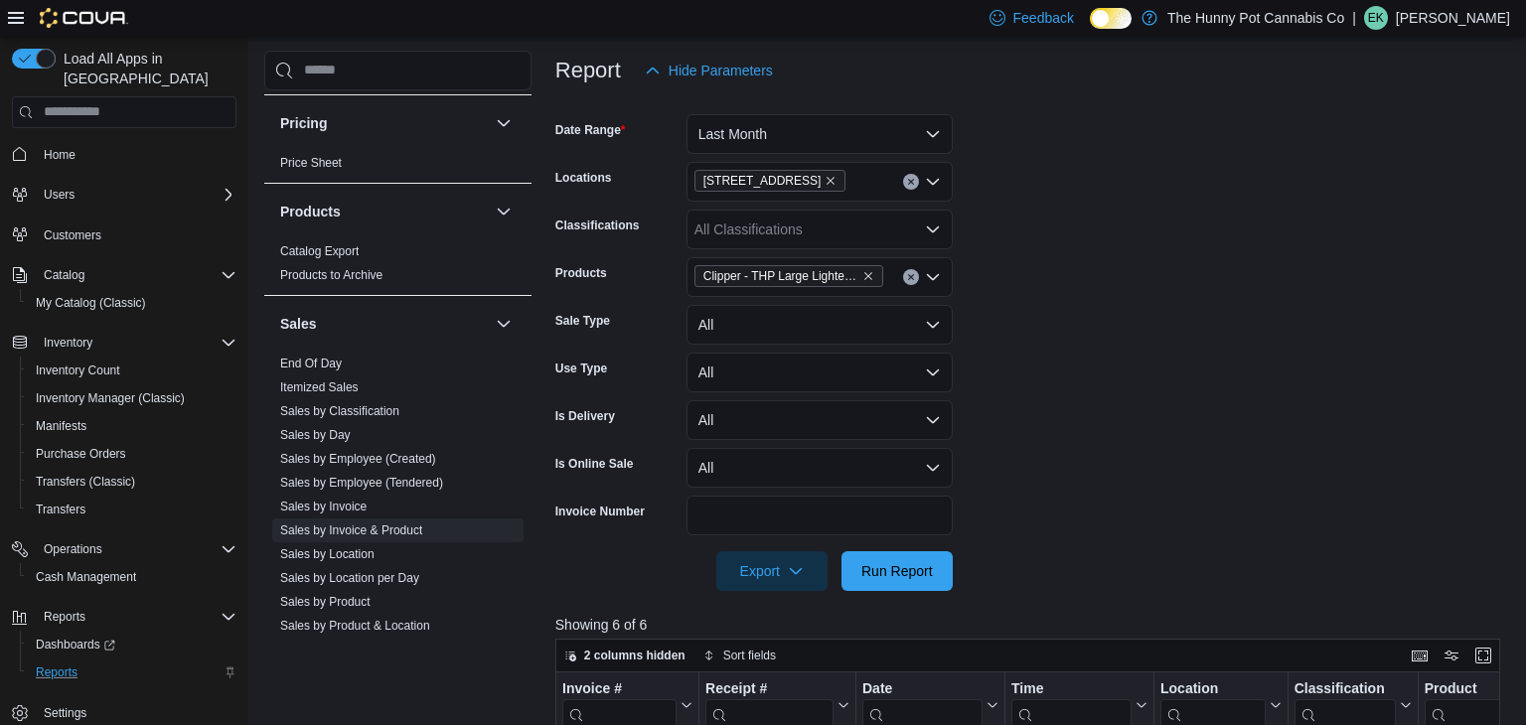
scroll to position [230, 0]
click at [864, 275] on icon "Remove Clipper - THP Large Lighter - Assorted from selection in this group" at bounding box center [868, 277] width 12 height 12
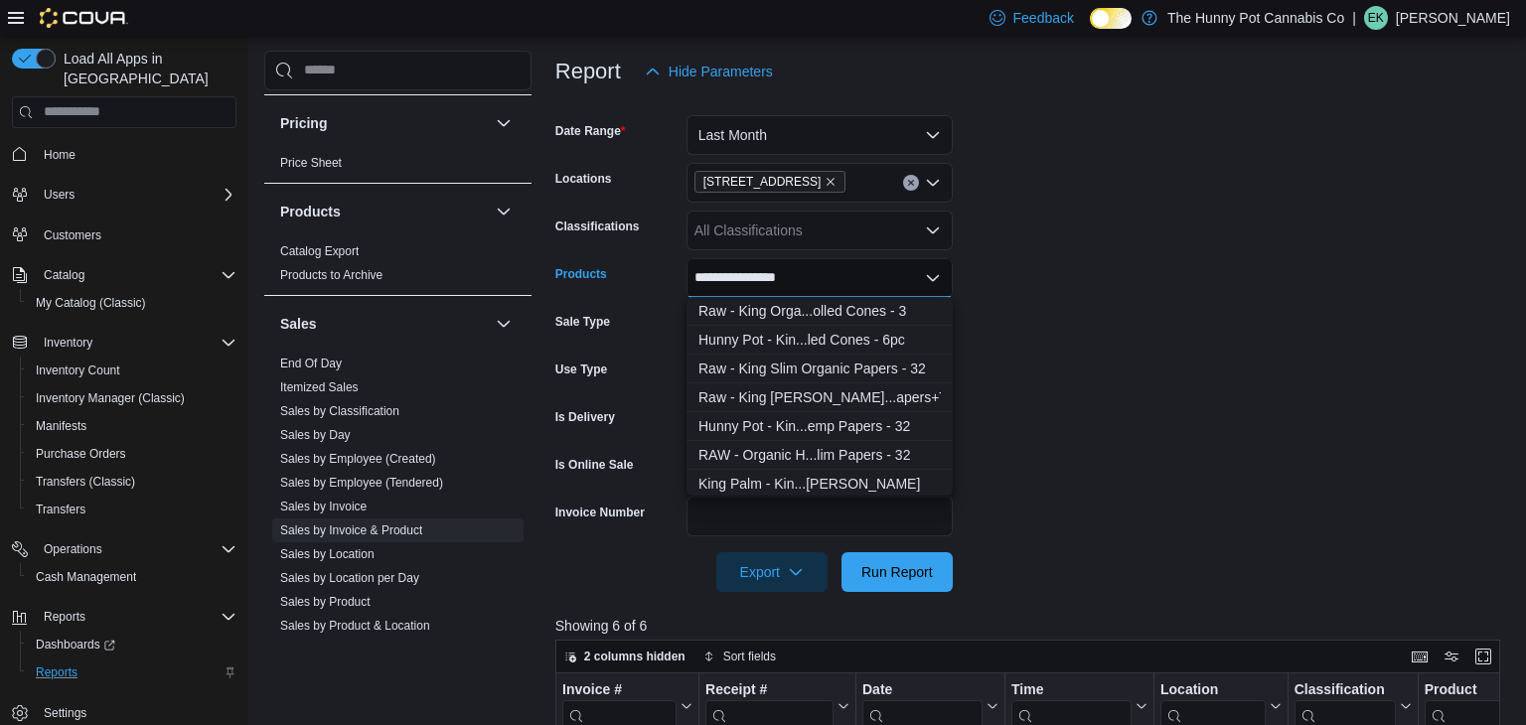
type input "**********"
click at [773, 342] on div "Hunny Pot - Kin...led Cones - 6pc" at bounding box center [820, 340] width 242 height 20
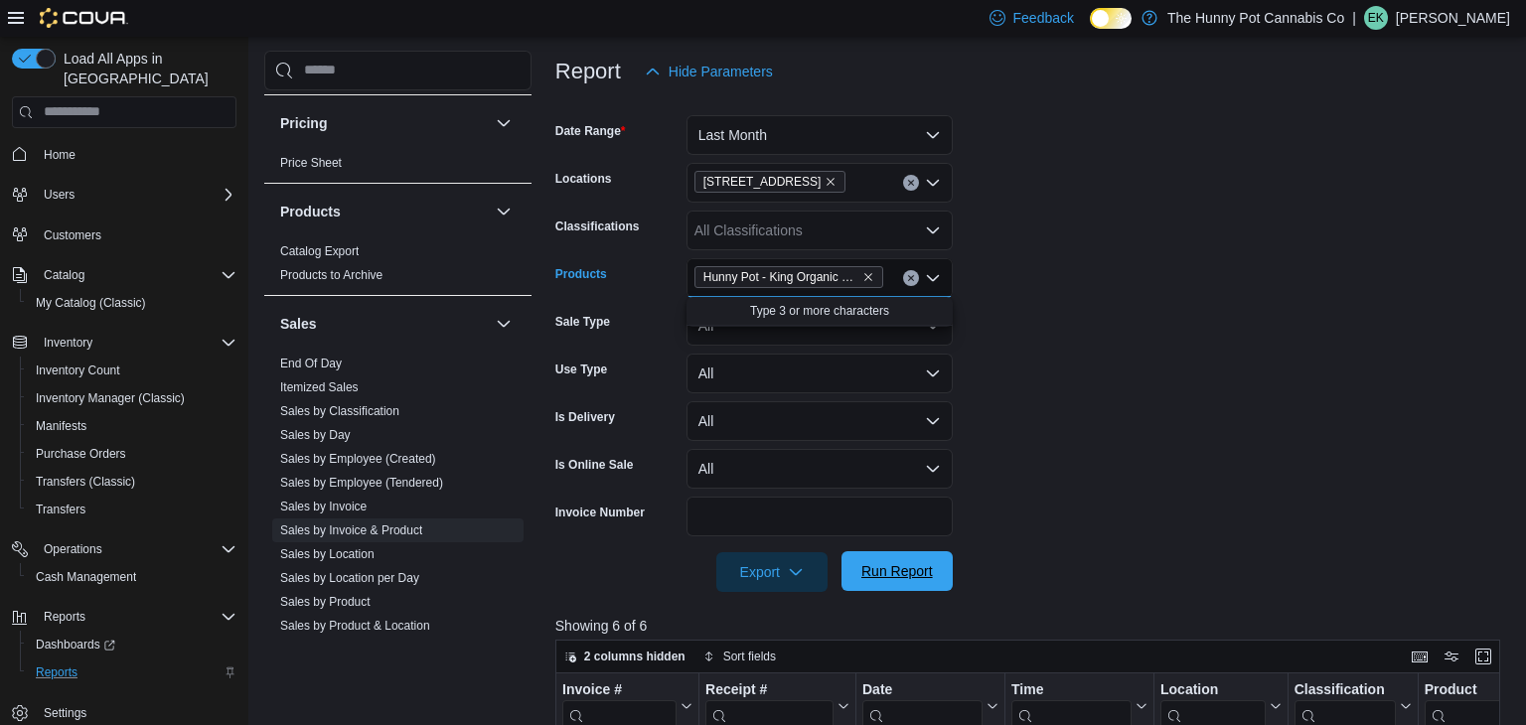
click at [873, 563] on span "Run Report" at bounding box center [897, 571] width 72 height 20
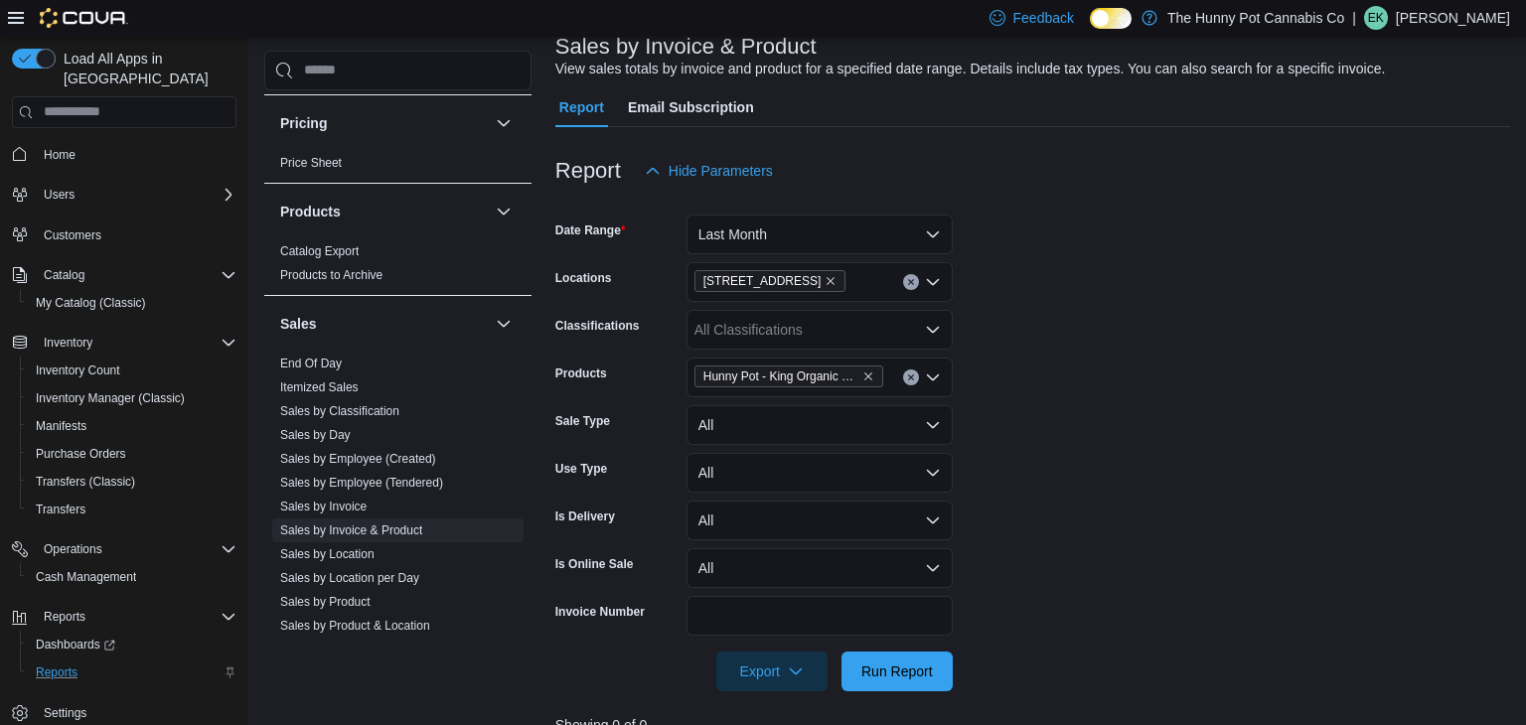
scroll to position [135, 0]
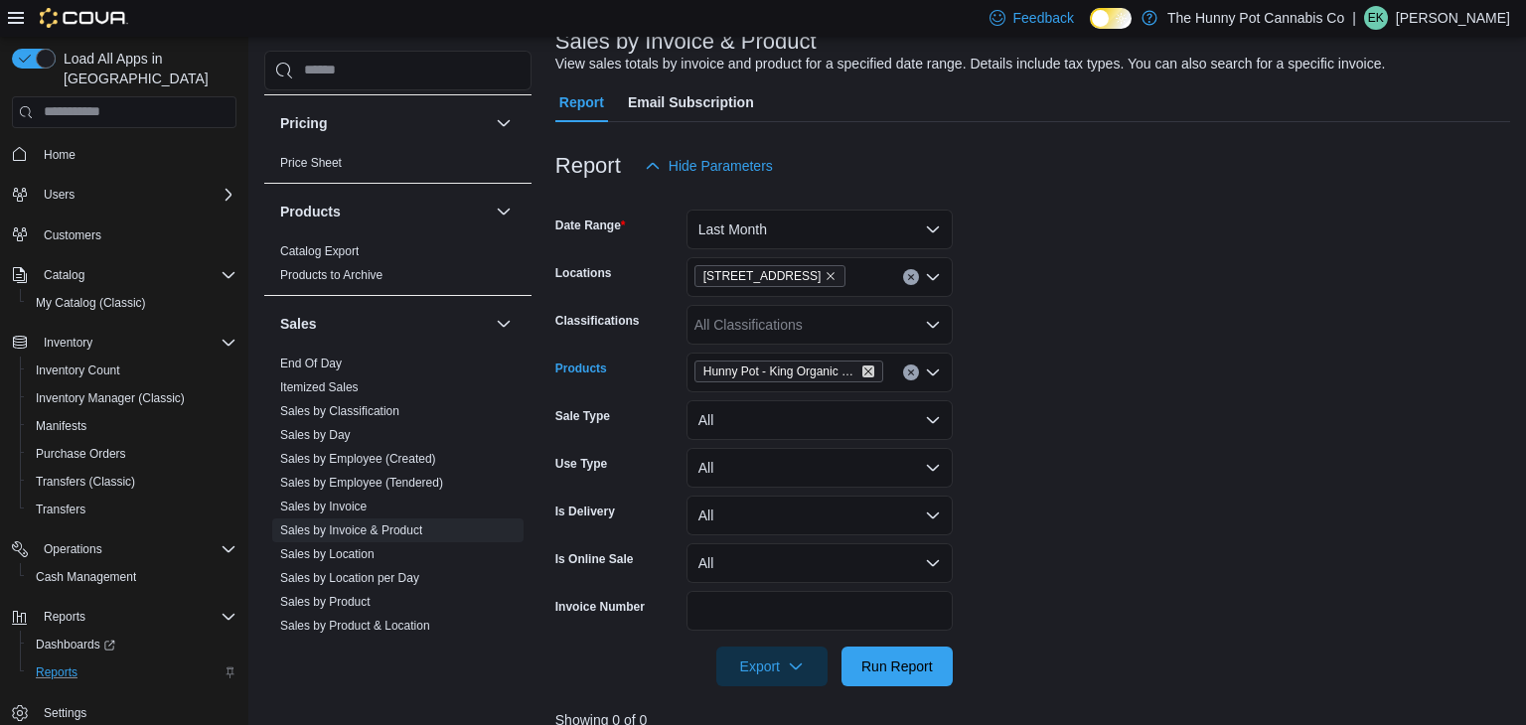
click at [870, 373] on icon "Remove Hunny Pot - King Organic Pre Rolled Cones - 6pc from selection in this g…" at bounding box center [868, 372] width 12 height 12
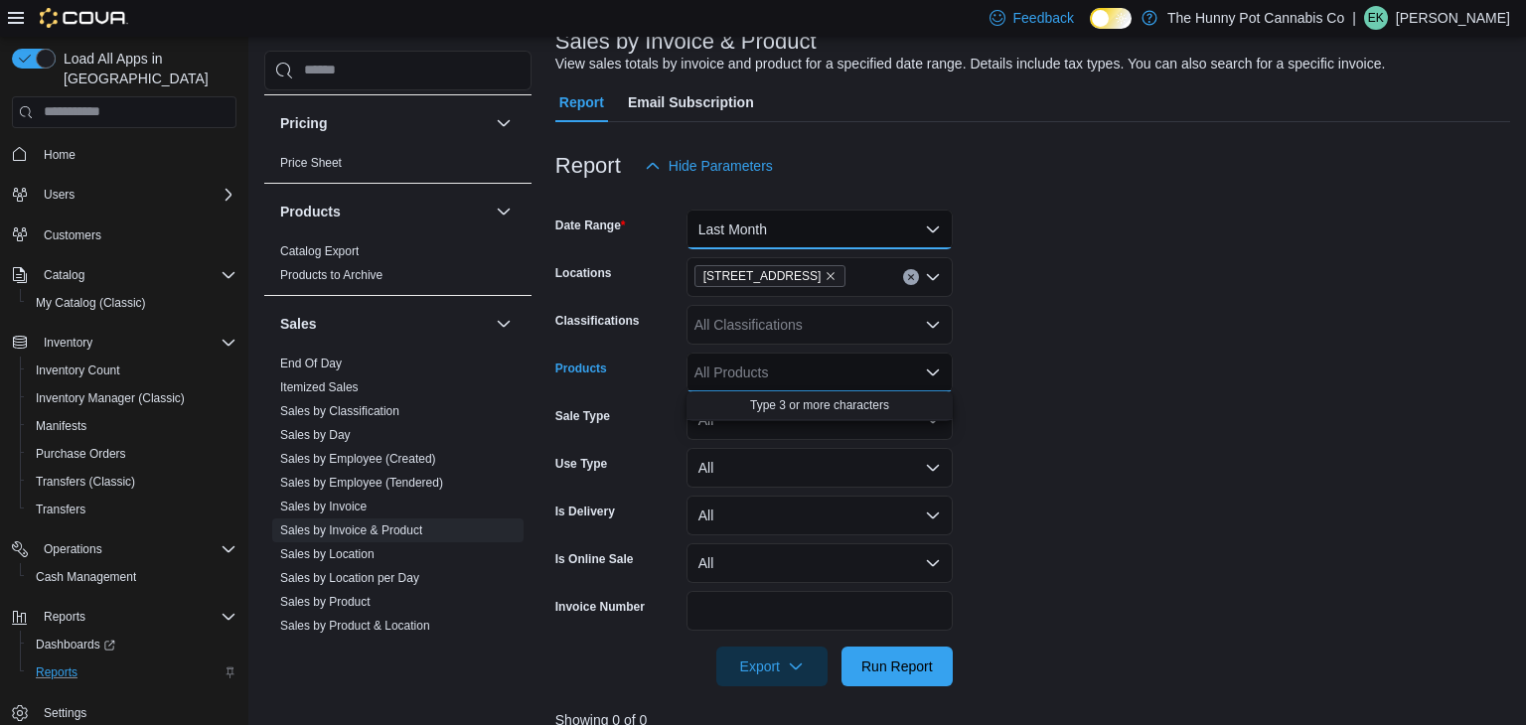
click at [918, 224] on button "Last Month" at bounding box center [820, 230] width 266 height 40
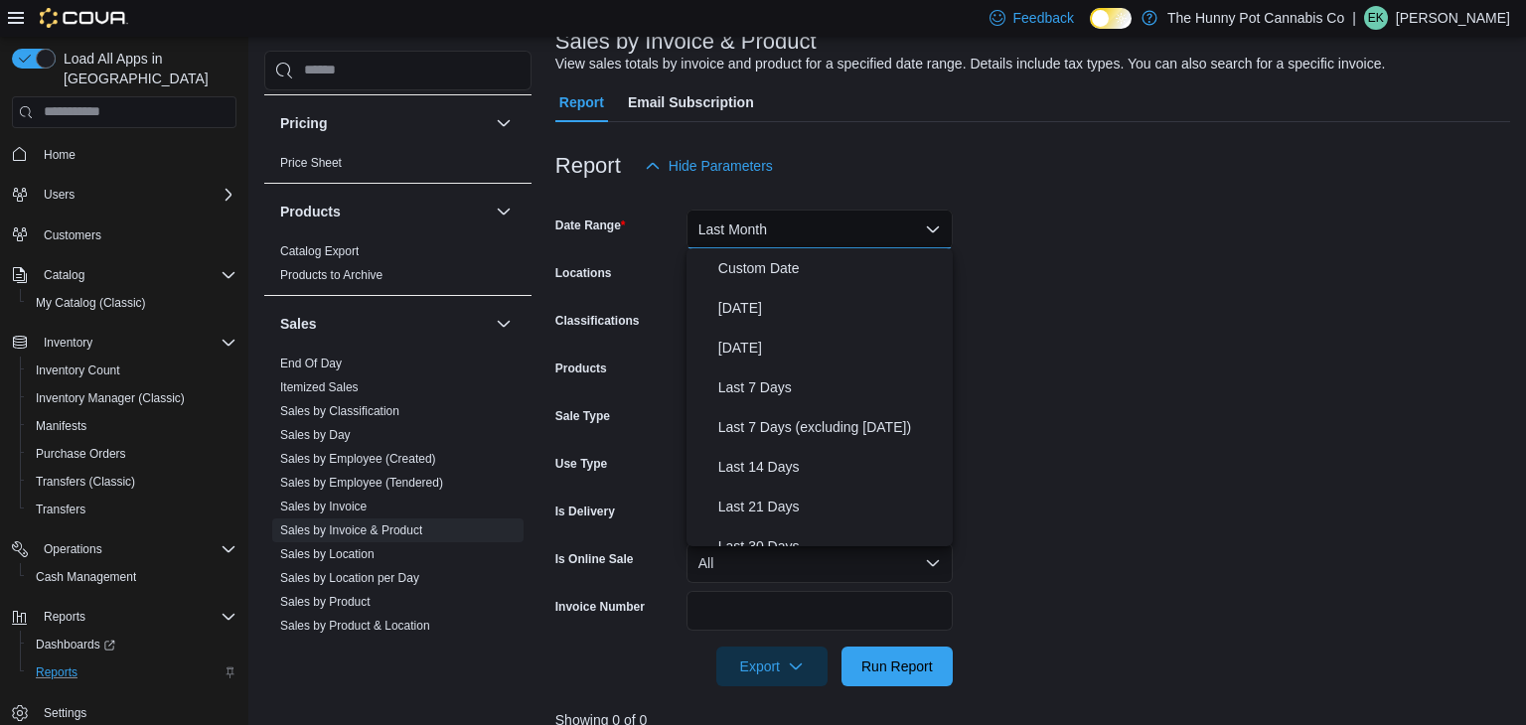
scroll to position [229, 0]
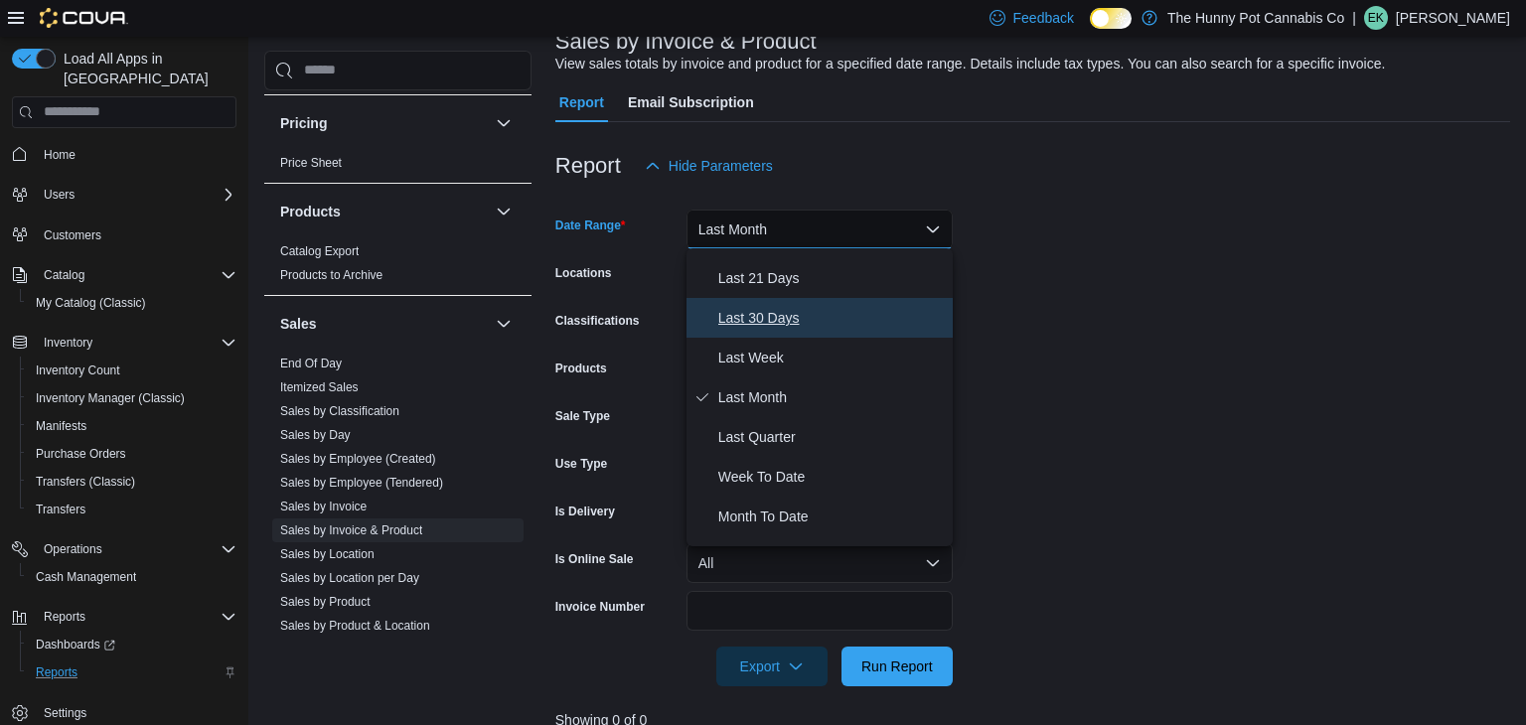
click at [862, 310] on span "Last 30 Days" at bounding box center [831, 318] width 227 height 24
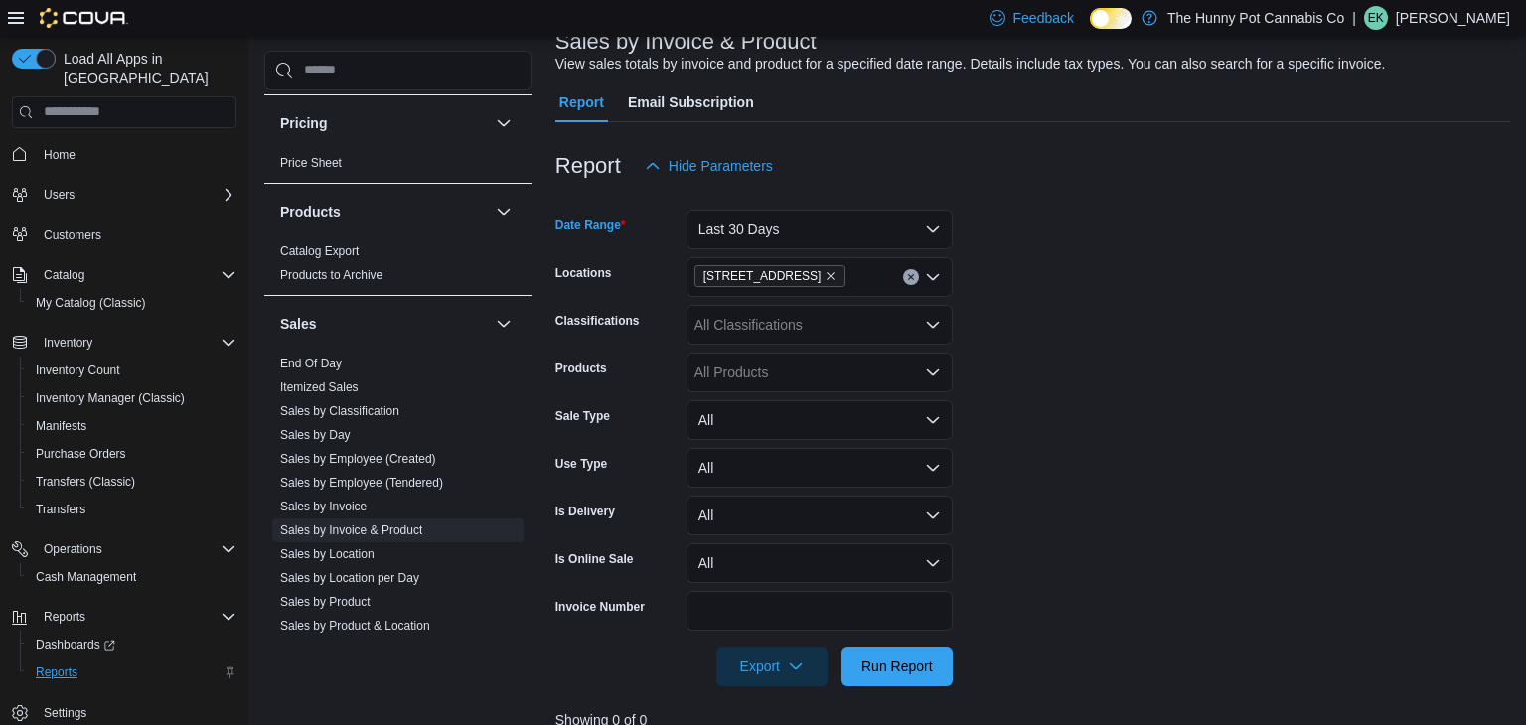
click at [815, 369] on div "All Products" at bounding box center [820, 373] width 266 height 40
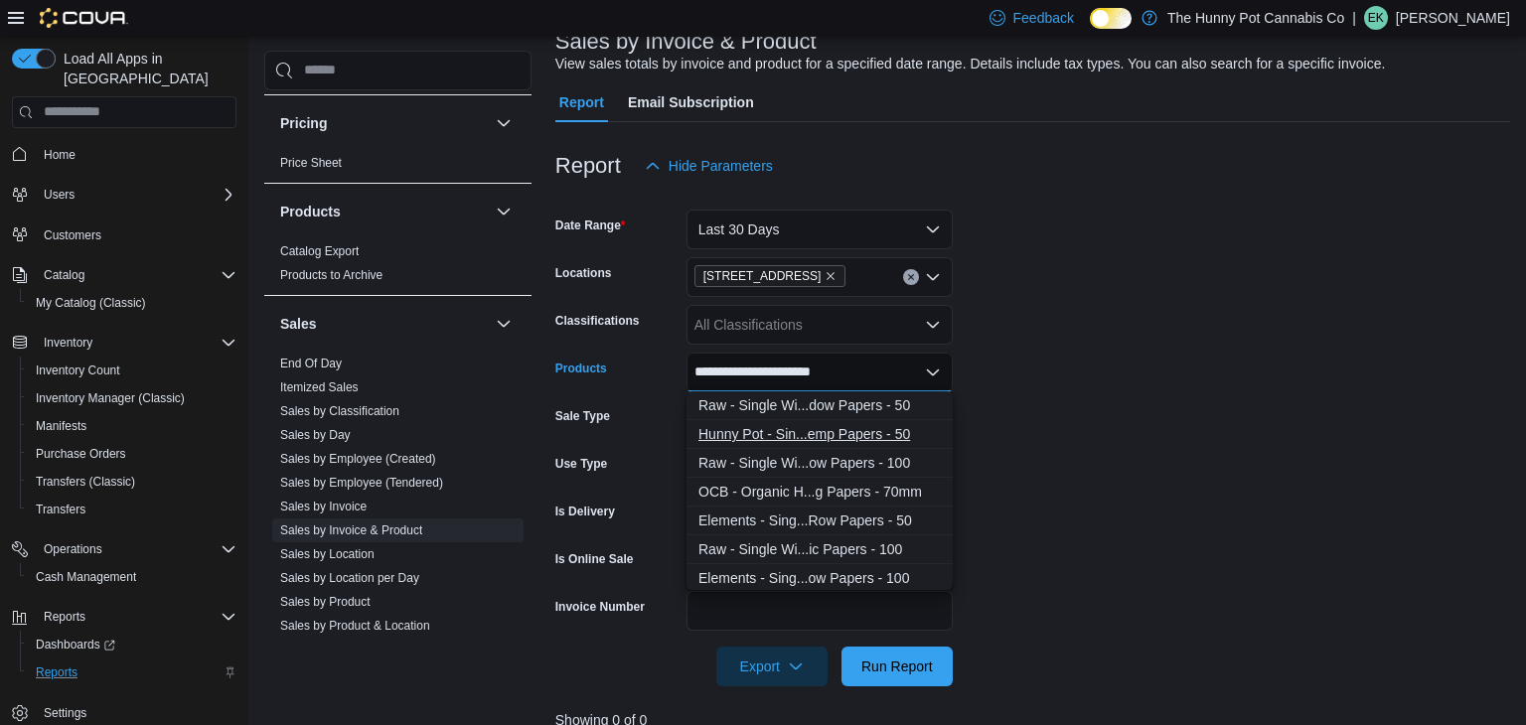
type input "**********"
click at [780, 440] on div "Hunny Pot - Sin...emp Papers - 50" at bounding box center [820, 434] width 242 height 20
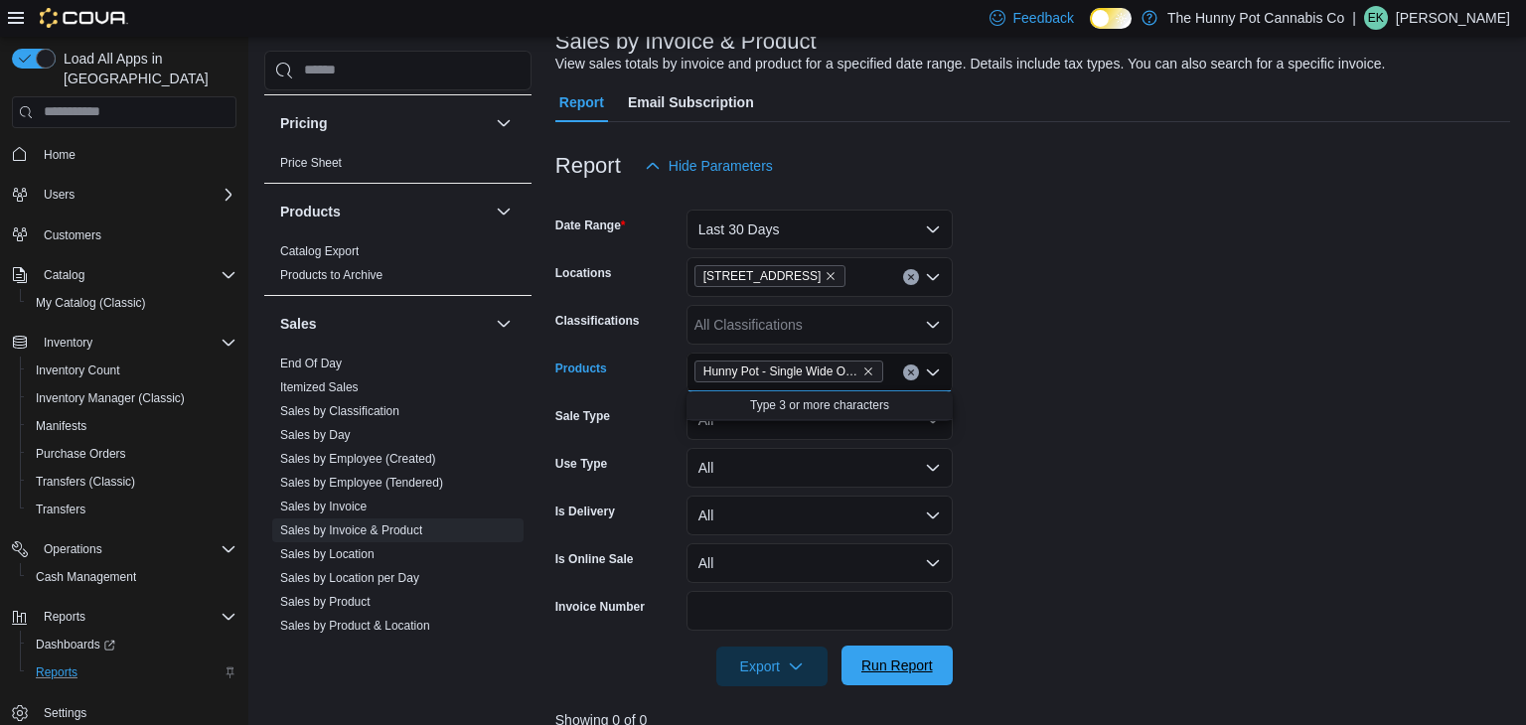
click at [897, 662] on span "Run Report" at bounding box center [897, 666] width 72 height 20
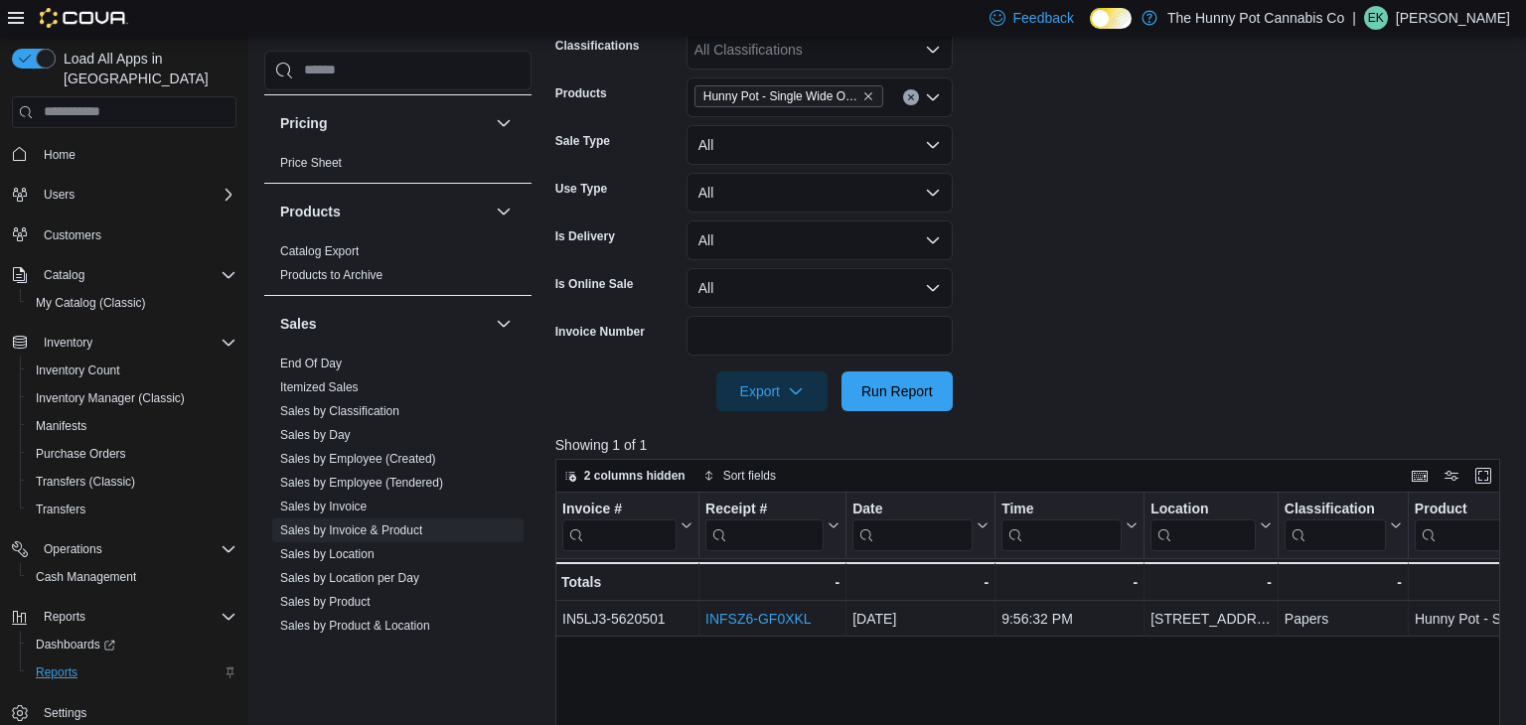
scroll to position [414, 0]
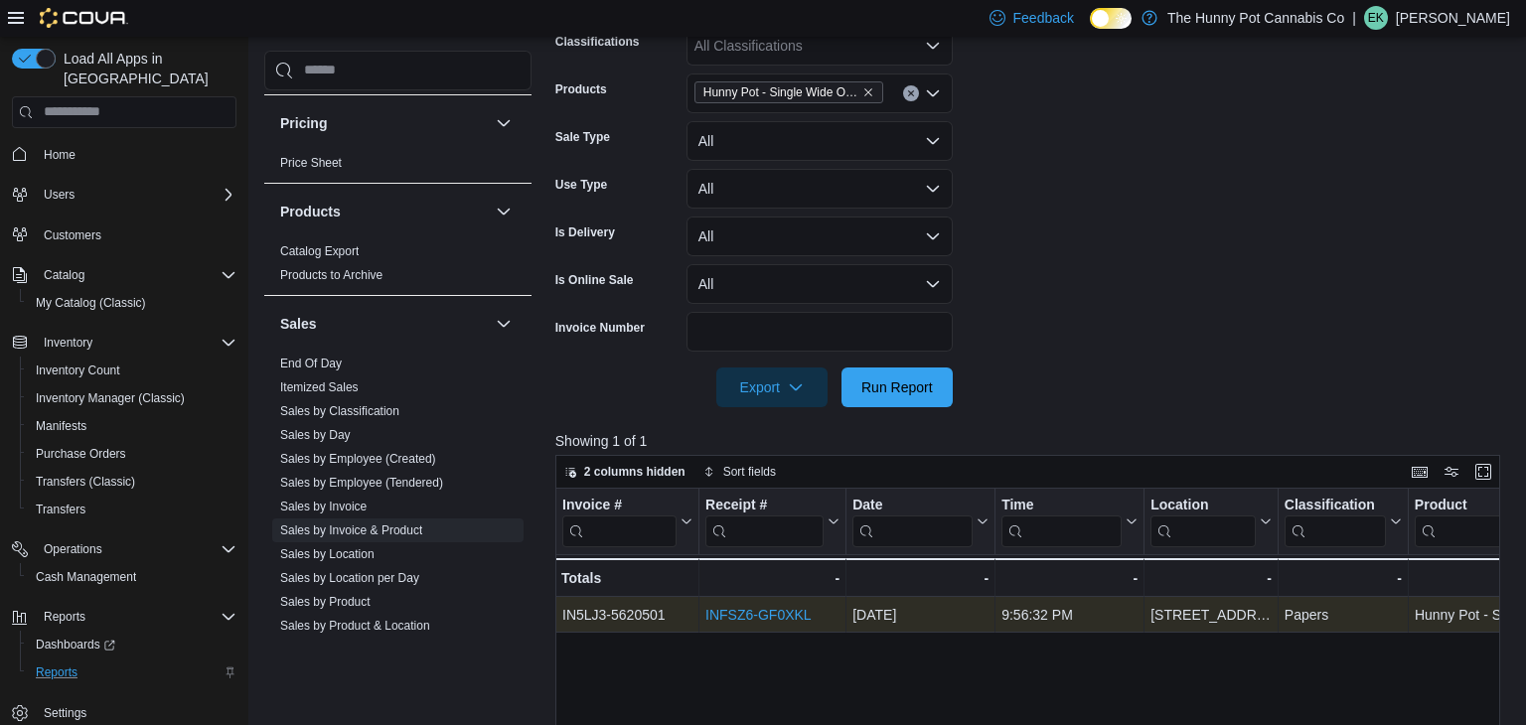
click at [795, 610] on link "INFSZ6-GF0XKL" at bounding box center [758, 615] width 106 height 16
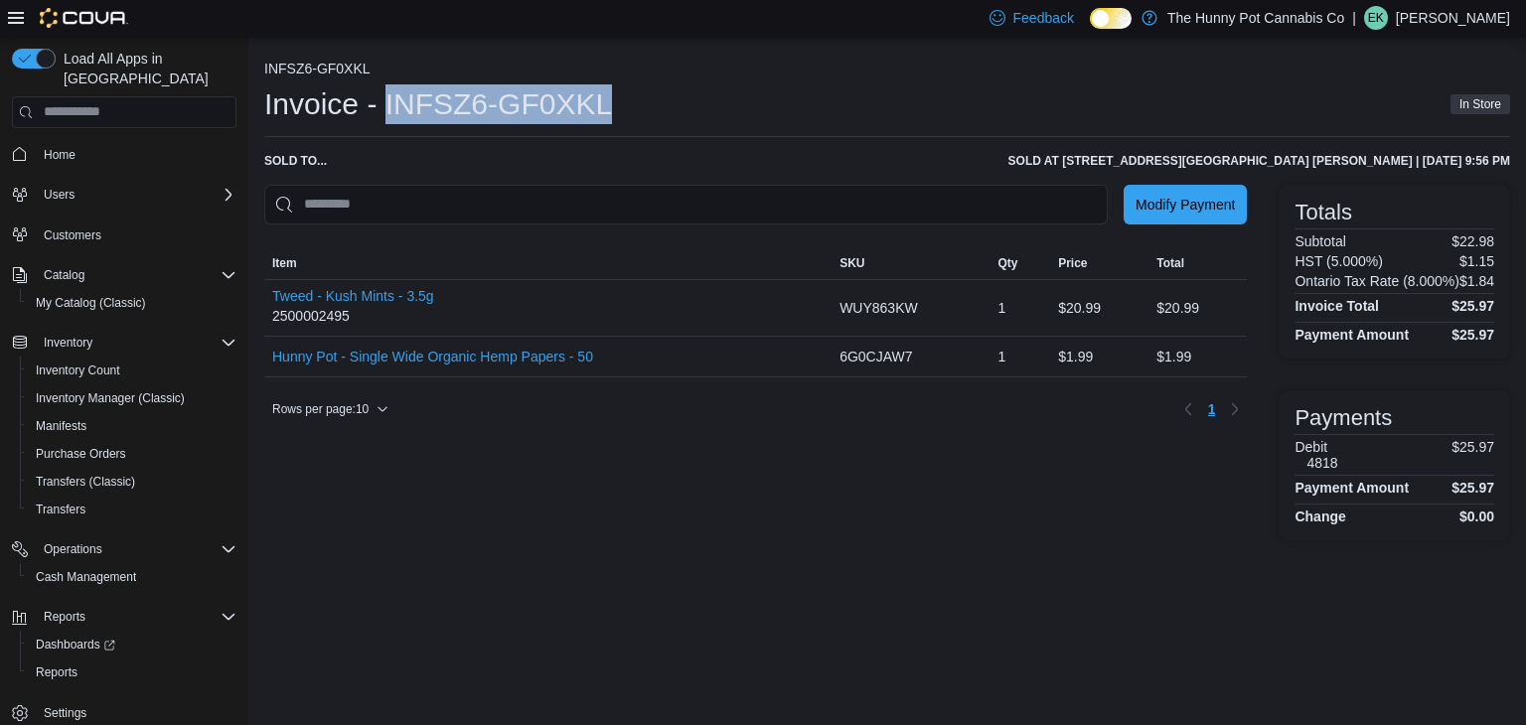
drag, startPoint x: 613, startPoint y: 117, endPoint x: 388, endPoint y: 111, distance: 225.6
click at [388, 111] on div "Invoice - INFSZ6-GF0XKL In Store" at bounding box center [887, 104] width 1246 height 40
copy h1 "INFSZ6-GF0XKL"
